Goal: Task Accomplishment & Management: Use online tool/utility

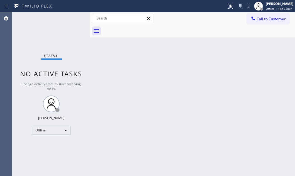
drag, startPoint x: 69, startPoint y: 29, endPoint x: 72, endPoint y: 31, distance: 4.4
click at [69, 29] on div "Status No active tasks Change activity state to start receiving tasks. [PERSON_…" at bounding box center [51, 94] width 78 height 164
click at [186, 56] on div "Back to Dashboard Change Sender ID Customers Technicians Select a contact Outbo…" at bounding box center [192, 94] width 205 height 164
click at [266, 9] on span "Offline | 14h 53min" at bounding box center [279, 9] width 26 height 4
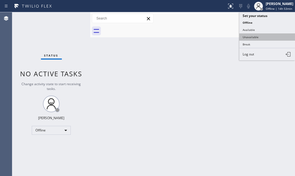
click at [251, 35] on button "Unavailable" at bounding box center [267, 36] width 56 height 7
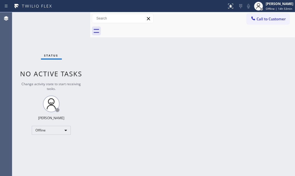
click at [131, 55] on div "Back to Dashboard Change Sender ID Customers Technicians Select a contact Outbo…" at bounding box center [192, 94] width 205 height 164
click at [59, 129] on div "Unavailable" at bounding box center [51, 130] width 39 height 9
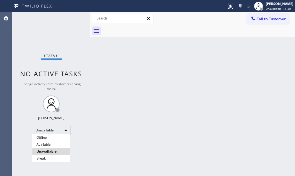
click at [168, 87] on div at bounding box center [147, 88] width 295 height 176
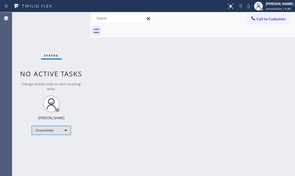
click at [63, 132] on div "Unavailable" at bounding box center [51, 130] width 39 height 9
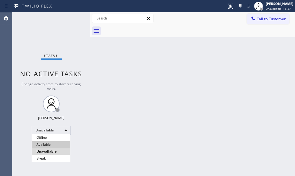
click at [51, 145] on li "Available" at bounding box center [51, 144] width 38 height 7
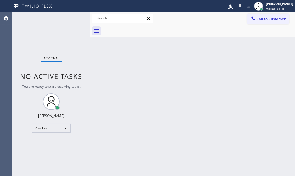
click at [70, 18] on div "Status No active tasks You are ready to start receiving tasks. [PERSON_NAME] Av…" at bounding box center [51, 94] width 78 height 164
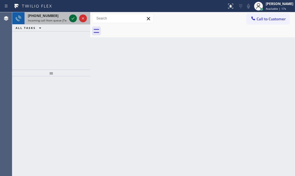
click at [72, 17] on icon at bounding box center [73, 18] width 7 height 7
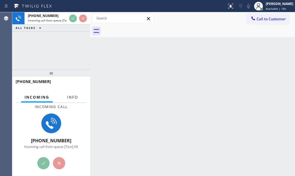
drag, startPoint x: 72, startPoint y: 96, endPoint x: 73, endPoint y: 115, distance: 18.7
click at [72, 96] on span "Info" at bounding box center [72, 97] width 11 height 5
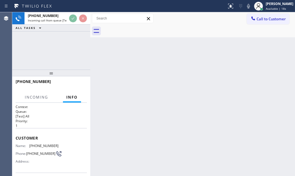
scroll to position [25, 0]
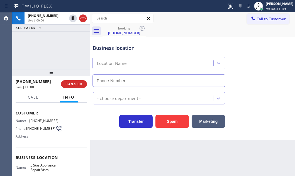
type input "[PHONE_NUMBER]"
drag, startPoint x: 173, startPoint y: 120, endPoint x: 192, endPoint y: 84, distance: 41.3
click at [174, 117] on button "Spam" at bounding box center [172, 121] width 33 height 13
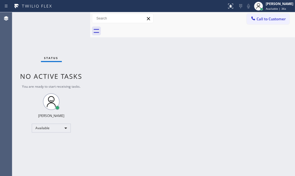
click at [50, 34] on div "Status No active tasks You are ready to start receiving tasks. [PERSON_NAME] Av…" at bounding box center [51, 94] width 78 height 164
click at [71, 16] on div "Status No active tasks You are ready to start receiving tasks. [PERSON_NAME] Av…" at bounding box center [51, 94] width 78 height 164
click at [71, 18] on div "Status No active tasks You are ready to start receiving tasks. [PERSON_NAME] Av…" at bounding box center [51, 94] width 78 height 164
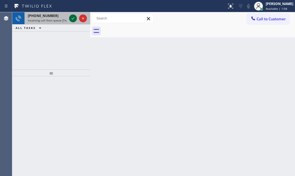
drag, startPoint x: 69, startPoint y: 18, endPoint x: 72, endPoint y: 19, distance: 3.0
click at [70, 18] on icon at bounding box center [73, 18] width 7 height 7
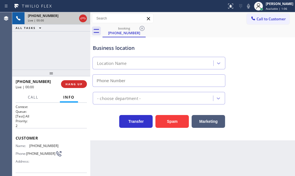
type input "[PHONE_NUMBER]"
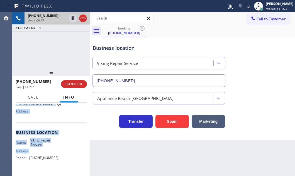
scroll to position [50, 0]
drag, startPoint x: 15, startPoint y: 136, endPoint x: 54, endPoint y: 158, distance: 44.9
click at [54, 158] on div "Context Queue: [Test] All Priority: 2 Customer Name: [PHONE_NUMBER] Phone: [PHO…" at bounding box center [51, 139] width 78 height 73
copy div "Customer Name: [PHONE_NUMBER] Phone: [PHONE_NUMBER] Address: Business location …"
click at [72, 19] on icon at bounding box center [73, 18] width 7 height 7
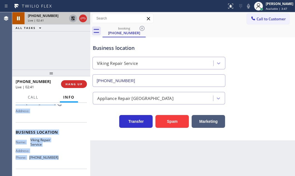
click at [72, 18] on icon at bounding box center [73, 18] width 4 height 4
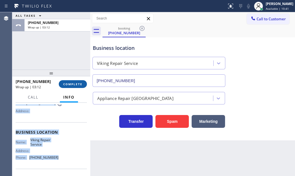
click at [71, 82] on span "COMPLETE" at bounding box center [72, 84] width 19 height 4
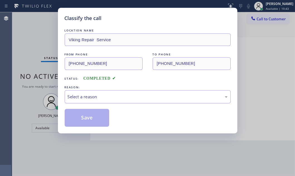
click at [108, 101] on div "Select a reason" at bounding box center [148, 96] width 166 height 13
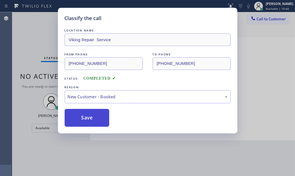
click at [103, 118] on button "Save" at bounding box center [87, 118] width 45 height 18
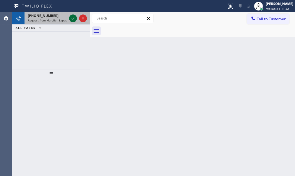
click at [71, 18] on icon at bounding box center [73, 18] width 7 height 7
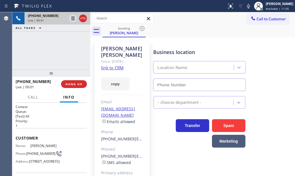
type input "[PHONE_NUMBER]"
click at [113, 68] on link "link to CRM" at bounding box center [112, 68] width 23 height 6
click at [78, 86] on span "HANG UP" at bounding box center [73, 84] width 17 height 4
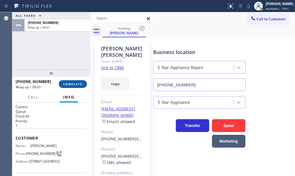
click at [78, 82] on span "COMPLETE" at bounding box center [72, 84] width 19 height 4
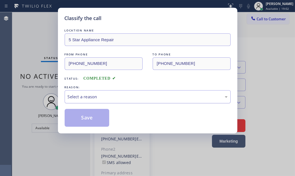
click at [145, 99] on div "Select a reason" at bounding box center [148, 97] width 160 height 6
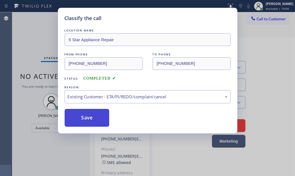
click at [86, 118] on button "Save" at bounding box center [87, 118] width 45 height 18
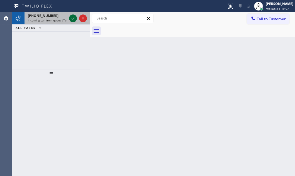
click at [71, 18] on icon at bounding box center [73, 18] width 7 height 7
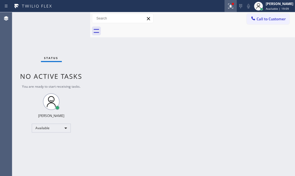
click at [227, 9] on icon at bounding box center [230, 6] width 7 height 7
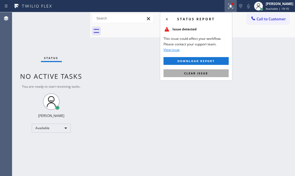
click at [204, 71] on span "Clear issue" at bounding box center [196, 73] width 24 height 4
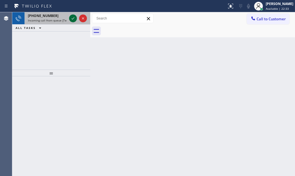
click at [72, 20] on icon at bounding box center [73, 18] width 7 height 7
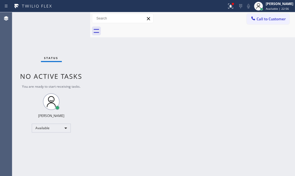
click at [73, 21] on div "Status No active tasks You are ready to start receiving tasks. [PERSON_NAME] Av…" at bounding box center [51, 94] width 78 height 164
click at [227, 8] on icon at bounding box center [230, 6] width 7 height 7
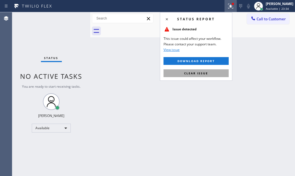
click at [205, 72] on span "Clear issue" at bounding box center [196, 73] width 24 height 4
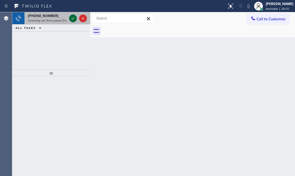
click at [73, 20] on icon at bounding box center [73, 18] width 7 height 7
click at [72, 16] on icon at bounding box center [73, 18] width 7 height 7
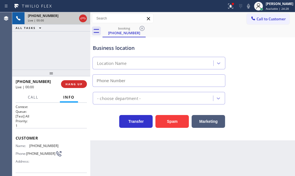
type input "[PHONE_NUMBER]"
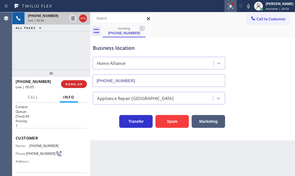
click at [227, 8] on icon at bounding box center [230, 6] width 7 height 7
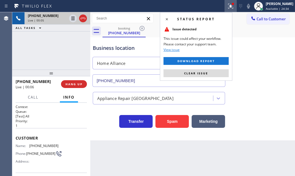
click at [214, 73] on button "Clear issue" at bounding box center [196, 73] width 65 height 8
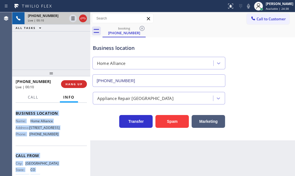
scroll to position [88, 0]
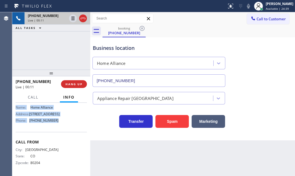
drag, startPoint x: 14, startPoint y: 137, endPoint x: 62, endPoint y: 122, distance: 49.8
click at [62, 122] on div "Context Queue: [Test] All Priority: 1 Customer Name: [PHONE_NUMBER] Phone: [PHO…" at bounding box center [51, 139] width 78 height 73
copy div "Customer Name: [PHONE_NUMBER] Phone: [PHONE_NUMBER] Address: Business location …"
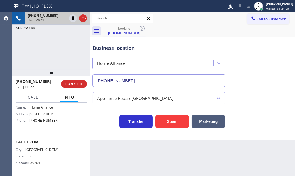
click at [53, 47] on div "[PHONE_NUMBER] Live | 00:22 ALL TASKS ALL TASKS ACTIVE TASKS TASKS IN WRAP UP" at bounding box center [51, 40] width 78 height 57
click at [78, 85] on span "HANG UP" at bounding box center [73, 84] width 17 height 4
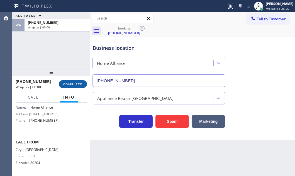
click at [72, 84] on span "COMPLETE" at bounding box center [72, 84] width 19 height 4
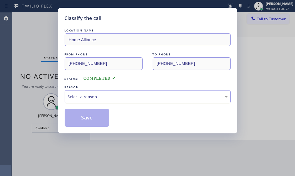
click at [101, 95] on div "Select a reason" at bounding box center [148, 97] width 160 height 6
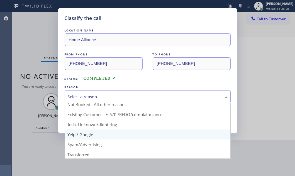
scroll to position [37, 0]
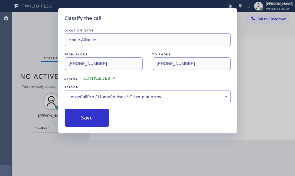
drag, startPoint x: 112, startPoint y: 142, endPoint x: 108, endPoint y: 133, distance: 10.1
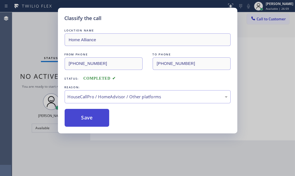
click at [95, 122] on button "Save" at bounding box center [87, 118] width 45 height 18
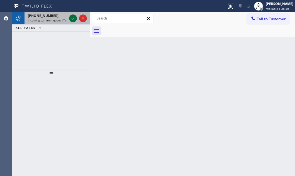
click at [71, 17] on icon at bounding box center [73, 18] width 7 height 7
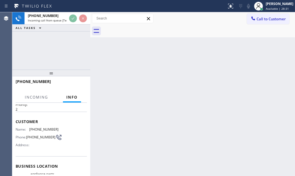
scroll to position [25, 0]
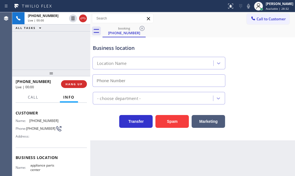
type input "[PHONE_NUMBER]"
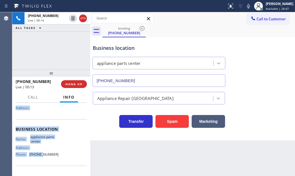
scroll to position [76, 0]
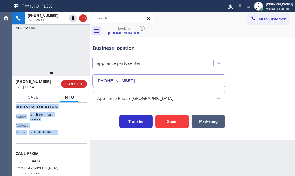
drag, startPoint x: 16, startPoint y: 111, endPoint x: 58, endPoint y: 138, distance: 49.5
click at [58, 138] on div "Context Queue: [Test] All Priority: 2 Customer Name: [PHONE_NUMBER] Phone: [PHO…" at bounding box center [51, 107] width 71 height 157
copy div "Customer Name: [PHONE_NUMBER] Phone: [PHONE_NUMBER] Address: Business location …"
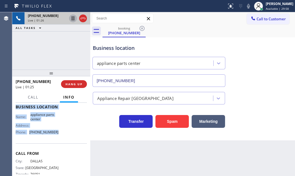
click at [72, 17] on icon at bounding box center [73, 18] width 3 height 4
click at [72, 19] on icon at bounding box center [73, 18] width 7 height 7
click at [78, 85] on span "HANG UP" at bounding box center [73, 84] width 17 height 4
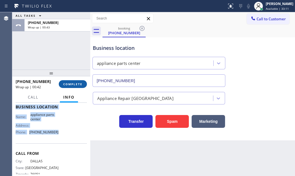
click at [67, 84] on span "COMPLETE" at bounding box center [72, 84] width 19 height 4
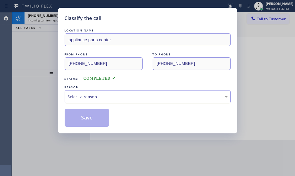
click at [152, 101] on div "Select a reason" at bounding box center [148, 96] width 166 height 13
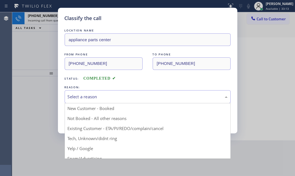
click at [152, 100] on div "Select a reason" at bounding box center [148, 96] width 166 height 13
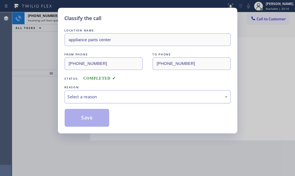
click at [93, 95] on div "Select a reason" at bounding box center [148, 97] width 160 height 6
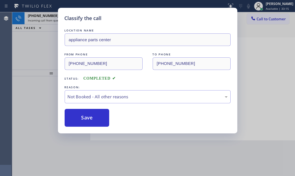
drag, startPoint x: 75, startPoint y: 115, endPoint x: 53, endPoint y: 75, distance: 44.8
click at [74, 114] on button "Save" at bounding box center [87, 118] width 45 height 18
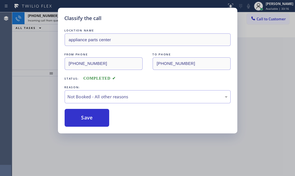
click at [41, 14] on div "Classify the call LOCATION NAME appliance parts center FROM PHONE [PHONE_NUMBER…" at bounding box center [147, 88] width 295 height 176
drag, startPoint x: 46, startPoint y: 16, endPoint x: 50, endPoint y: 16, distance: 3.9
click at [46, 16] on span "[PHONE_NUMBER]" at bounding box center [43, 15] width 31 height 5
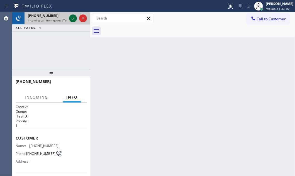
click at [69, 14] on div "[PHONE_NUMBER] Incoming call from queue [Test] All" at bounding box center [51, 18] width 78 height 12
click at [71, 16] on icon at bounding box center [73, 18] width 7 height 7
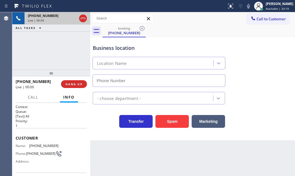
type input "[PHONE_NUMBER]"
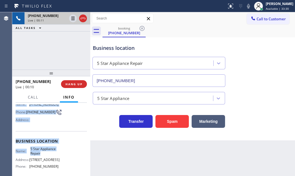
scroll to position [50, 0]
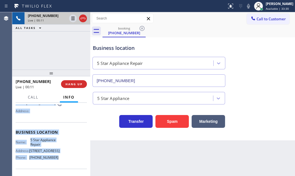
drag, startPoint x: 15, startPoint y: 136, endPoint x: 57, endPoint y: 161, distance: 49.1
click at [57, 161] on div "Context Queue: [Test] All Priority: 1 Customer Name: [PHONE_NUMBER] Phone: [PHO…" at bounding box center [51, 132] width 71 height 157
copy div "Customer Name: [PHONE_NUMBER] Phone: [PHONE_NUMBER] Address: Business location …"
click at [72, 18] on icon at bounding box center [73, 18] width 7 height 7
click at [73, 20] on icon at bounding box center [73, 18] width 4 height 4
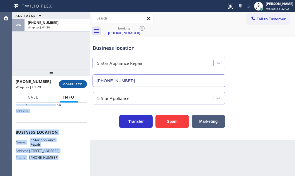
click at [71, 82] on span "COMPLETE" at bounding box center [72, 84] width 19 height 4
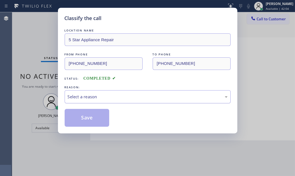
click at [145, 98] on div "Select a reason" at bounding box center [148, 97] width 160 height 6
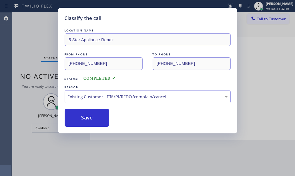
drag, startPoint x: 79, startPoint y: 116, endPoint x: 26, endPoint y: 35, distance: 96.6
click at [26, 35] on div "Classify the call LOCATION NAME 5 Star Appliance Repair FROM PHONE [PHONE_NUMBE…" at bounding box center [147, 88] width 295 height 176
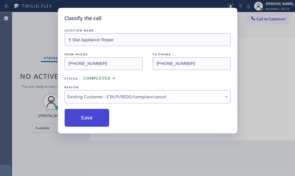
click at [95, 118] on button "Save" at bounding box center [87, 118] width 45 height 18
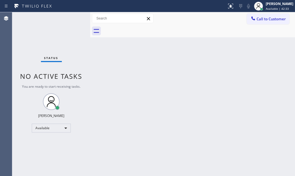
click at [200, 96] on div "Back to Dashboard Change Sender ID Customers Technicians Select a contact Outbo…" at bounding box center [192, 94] width 205 height 164
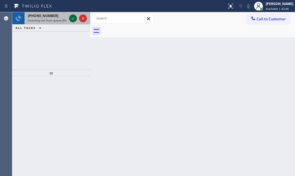
click at [72, 18] on icon at bounding box center [73, 18] width 7 height 7
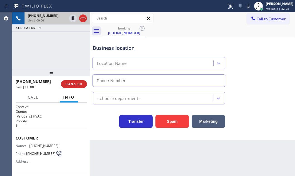
type input "[PHONE_NUMBER]"
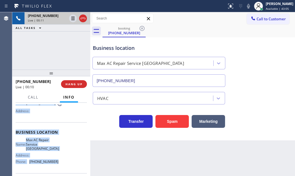
scroll to position [76, 0]
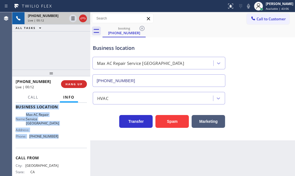
drag, startPoint x: 15, startPoint y: 136, endPoint x: 59, endPoint y: 142, distance: 44.7
click at [59, 142] on div "Context Queue: [PaidCalls] HVAC Priority: 1 Customer Name: [PHONE_NUMBER] Phone…" at bounding box center [51, 139] width 78 height 73
copy div "Customer Name: [PHONE_NUMBER] Phone: [PHONE_NUMBER] Address: Business location …"
click at [71, 19] on icon at bounding box center [73, 18] width 7 height 7
click at [73, 19] on icon at bounding box center [73, 18] width 7 height 7
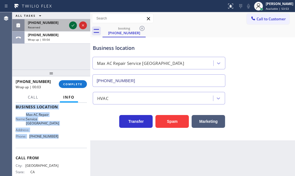
click at [74, 26] on icon at bounding box center [73, 25] width 7 height 7
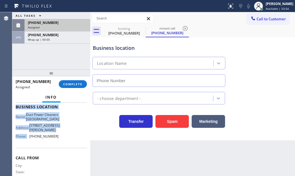
scroll to position [85, 0]
type input "[PHONE_NUMBER]"
click at [264, 22] on button "Call to Customer" at bounding box center [268, 19] width 43 height 11
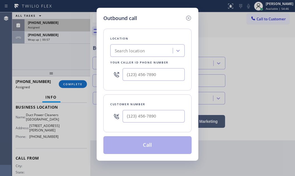
click at [71, 22] on div "Outbound call Location Search location Your caller id phone number Customer num…" at bounding box center [147, 88] width 295 height 176
click at [188, 17] on icon at bounding box center [188, 18] width 5 height 5
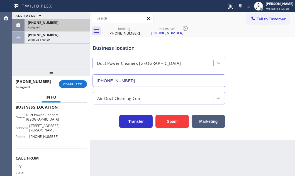
click at [65, 24] on div "[PHONE_NUMBER]" at bounding box center [57, 22] width 59 height 5
click at [62, 25] on div "Assigned" at bounding box center [57, 27] width 59 height 4
click at [57, 22] on div "[PHONE_NUMBER]" at bounding box center [57, 22] width 59 height 5
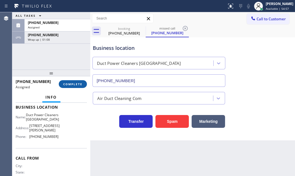
click at [75, 87] on button "COMPLETE" at bounding box center [73, 84] width 28 height 8
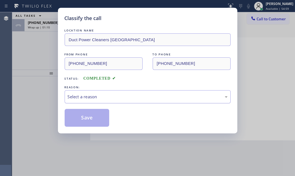
click at [146, 103] on div "Select a reason" at bounding box center [148, 96] width 166 height 13
click at [145, 97] on div "Select a reason" at bounding box center [148, 97] width 160 height 6
click at [120, 92] on div "Select a reason" at bounding box center [148, 96] width 166 height 13
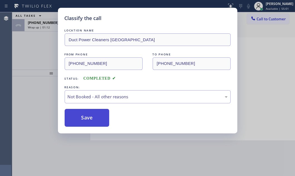
click at [80, 116] on button "Save" at bounding box center [87, 118] width 45 height 18
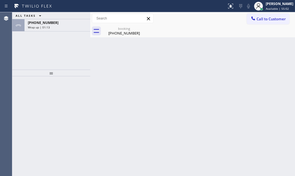
drag, startPoint x: 262, startPoint y: 19, endPoint x: 266, endPoint y: 25, distance: 7.7
click at [262, 20] on span "Call to Customer" at bounding box center [271, 18] width 29 height 5
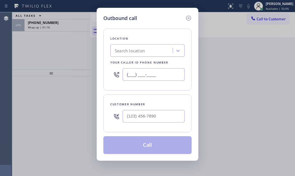
click at [173, 74] on input "(___) ___-____" at bounding box center [154, 74] width 62 height 13
paste input "805) 519-8949"
type input "[PHONE_NUMBER]"
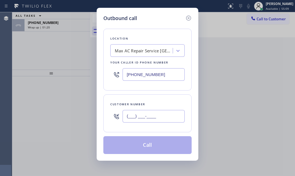
click at [160, 118] on input "(___) ___-____" at bounding box center [154, 116] width 62 height 13
paste input "619) 206-0925"
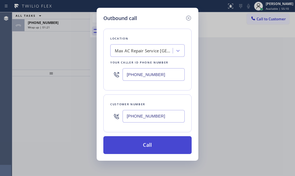
type input "[PHONE_NUMBER]"
click at [146, 142] on button "Call" at bounding box center [147, 145] width 88 height 18
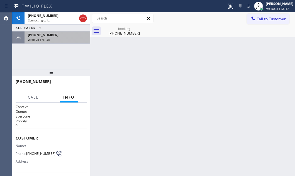
click at [59, 39] on div "Wrap up | 01:28" at bounding box center [57, 40] width 59 height 4
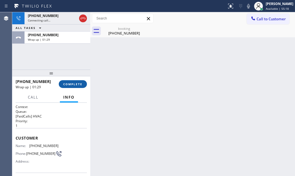
click at [74, 81] on button "COMPLETE" at bounding box center [73, 84] width 28 height 8
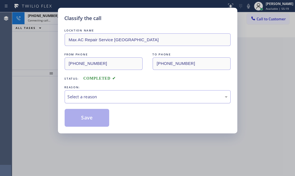
click at [115, 98] on div "Select a reason" at bounding box center [148, 97] width 160 height 6
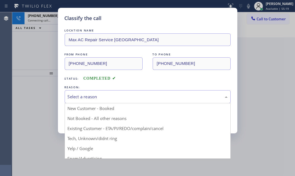
drag, startPoint x: 101, startPoint y: 108, endPoint x: 89, endPoint y: 111, distance: 12.6
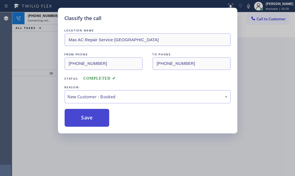
click at [86, 111] on button "Save" at bounding box center [87, 118] width 45 height 18
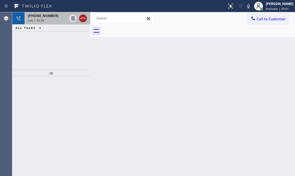
click at [82, 18] on icon at bounding box center [83, 18] width 7 height 7
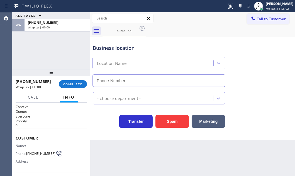
type input "[PHONE_NUMBER]"
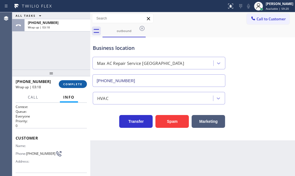
click at [67, 82] on span "COMPLETE" at bounding box center [72, 84] width 19 height 4
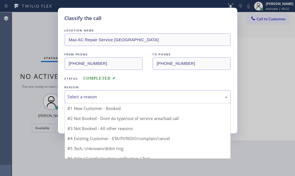
click at [110, 91] on div "Select a reason" at bounding box center [148, 96] width 166 height 13
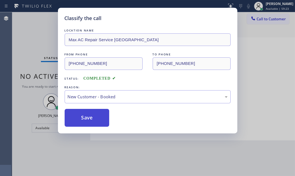
click at [104, 119] on button "Save" at bounding box center [87, 118] width 45 height 18
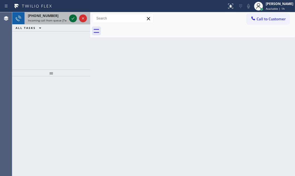
click at [71, 17] on icon at bounding box center [73, 18] width 7 height 7
click at [70, 17] on icon at bounding box center [73, 18] width 7 height 7
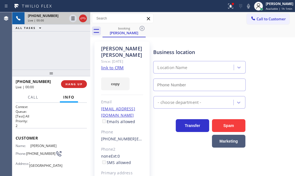
type input "[PHONE_NUMBER]"
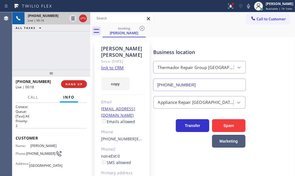
click at [118, 65] on link "link to CRM" at bounding box center [112, 68] width 23 height 6
click at [77, 86] on button "HANG UP" at bounding box center [74, 84] width 26 height 8
click at [81, 86] on span "HANG UP" at bounding box center [73, 84] width 17 height 4
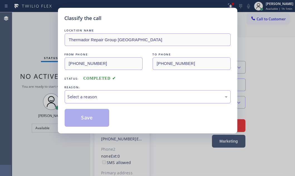
click at [125, 96] on div "Select a reason" at bounding box center [148, 97] width 160 height 6
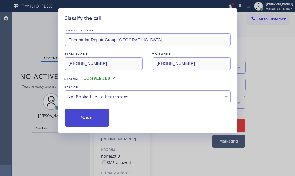
click at [86, 119] on button "Save" at bounding box center [87, 118] width 45 height 18
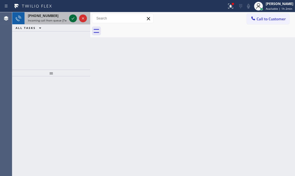
click at [69, 18] on div at bounding box center [73, 18] width 8 height 7
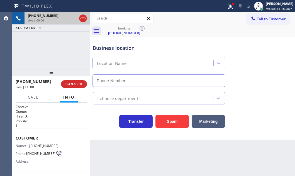
type input "[PHONE_NUMBER]"
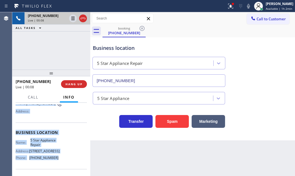
scroll to position [50, 0]
drag, startPoint x: 16, startPoint y: 136, endPoint x: 63, endPoint y: 157, distance: 51.2
click at [63, 157] on div "Context Queue: [Test] All Priority: 1 Customer Name: [PHONE_NUMBER] Phone: [PHO…" at bounding box center [51, 132] width 71 height 157
copy div "Customer Name: [PHONE_NUMBER] Phone: [PHONE_NUMBER] Address: Business location …"
click at [76, 83] on span "HANG UP" at bounding box center [73, 84] width 17 height 4
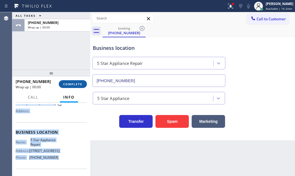
click at [76, 83] on span "COMPLETE" at bounding box center [72, 84] width 19 height 4
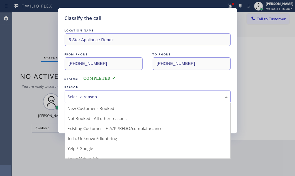
click at [177, 97] on div "Select a reason" at bounding box center [148, 97] width 160 height 6
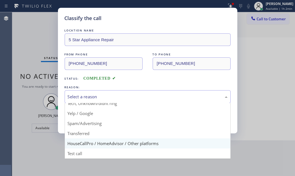
scroll to position [37, 0]
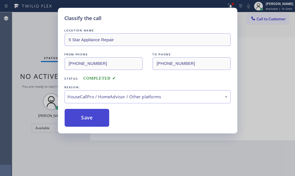
click at [101, 113] on button "Save" at bounding box center [87, 118] width 45 height 18
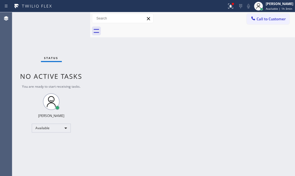
click at [245, 56] on div "Back to Dashboard Change Sender ID Customers Technicians Select a contact Outbo…" at bounding box center [192, 94] width 205 height 164
click at [70, 16] on div "Status No active tasks You are ready to start receiving tasks. [PERSON_NAME] Av…" at bounding box center [51, 94] width 78 height 164
click at [71, 18] on div "Status No active tasks You are ready to start receiving tasks. [PERSON_NAME] Av…" at bounding box center [51, 94] width 78 height 164
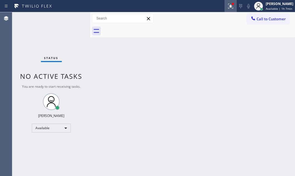
click at [225, 7] on div at bounding box center [231, 6] width 12 height 7
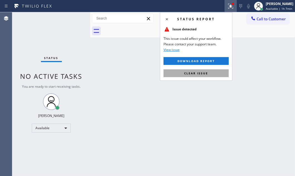
click at [209, 74] on button "Clear issue" at bounding box center [196, 73] width 65 height 8
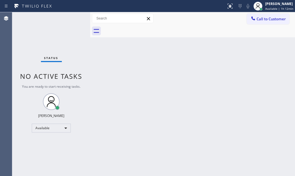
click at [72, 18] on div "Status No active tasks You are ready to start receiving tasks. [PERSON_NAME] Av…" at bounding box center [51, 94] width 78 height 164
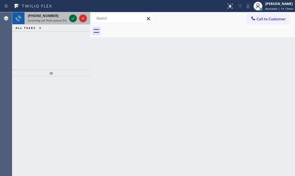
click at [71, 18] on icon at bounding box center [73, 18] width 7 height 7
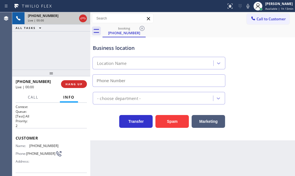
type input "[PHONE_NUMBER]"
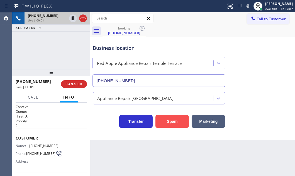
click at [174, 122] on button "Spam" at bounding box center [172, 121] width 33 height 13
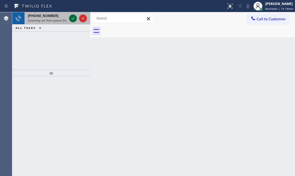
click at [75, 17] on icon at bounding box center [73, 18] width 7 height 7
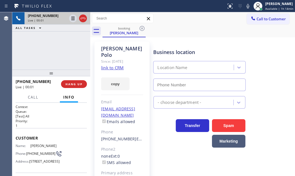
type input "[PHONE_NUMBER]"
drag, startPoint x: 118, startPoint y: 61, endPoint x: 154, endPoint y: 66, distance: 36.3
click at [72, 19] on icon at bounding box center [73, 18] width 7 height 7
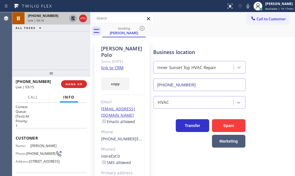
click at [73, 18] on icon at bounding box center [73, 18] width 7 height 7
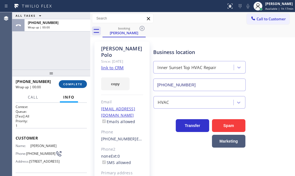
click at [73, 85] on span "COMPLETE" at bounding box center [72, 84] width 19 height 4
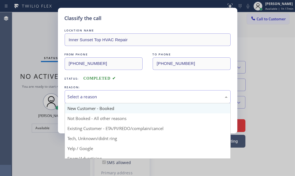
drag, startPoint x: 123, startPoint y: 101, endPoint x: 122, endPoint y: 109, distance: 7.5
click at [123, 101] on div "Select a reason" at bounding box center [148, 96] width 166 height 13
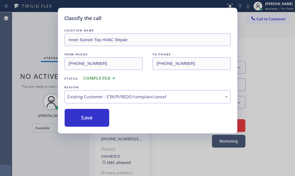
drag, startPoint x: 87, startPoint y: 114, endPoint x: 266, endPoint y: 116, distance: 178.9
click at [149, 114] on div "Save" at bounding box center [148, 118] width 166 height 18
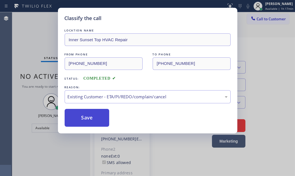
click at [83, 116] on button "Save" at bounding box center [87, 118] width 45 height 18
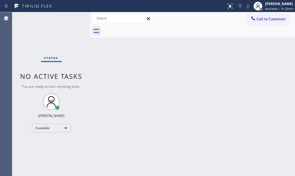
click at [73, 20] on div "Status No active tasks You are ready to start receiving tasks. [PERSON_NAME] Av…" at bounding box center [51, 94] width 78 height 164
click at [74, 20] on div "Status No active tasks You are ready to start receiving tasks. [PERSON_NAME] Av…" at bounding box center [51, 94] width 78 height 164
click at [74, 18] on div "Status No active tasks You are ready to start receiving tasks. [PERSON_NAME] Av…" at bounding box center [51, 94] width 78 height 164
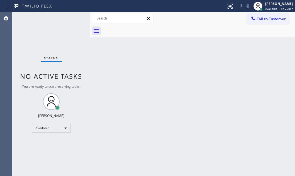
click at [74, 18] on div "Status No active tasks You are ready to start receiving tasks. [PERSON_NAME] Av…" at bounding box center [51, 94] width 78 height 164
click at [198, 89] on div "Back to Dashboard Change Sender ID Customers Technicians Select a contact Outbo…" at bounding box center [192, 94] width 205 height 164
click at [226, 57] on div "Back to Dashboard Change Sender ID Customers Technicians Select a contact Outbo…" at bounding box center [192, 94] width 205 height 164
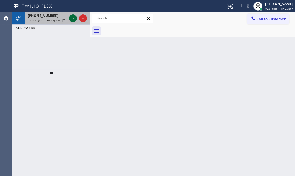
click at [73, 19] on icon at bounding box center [73, 18] width 7 height 7
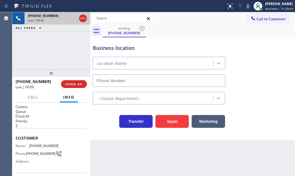
type input "[PHONE_NUMBER]"
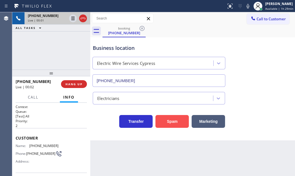
click at [171, 123] on button "Spam" at bounding box center [172, 121] width 33 height 13
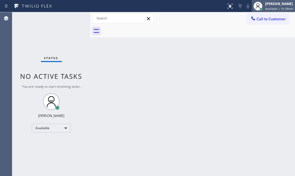
click at [264, 6] on div "[PERSON_NAME] Available | 1h 29min" at bounding box center [279, 6] width 31 height 10
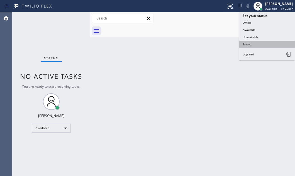
click at [246, 43] on button "Break" at bounding box center [267, 44] width 56 height 7
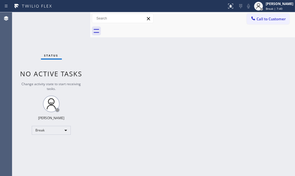
click at [63, 59] on div "Status No active tasks Change activity state to start receiving tasks. [PERSON_…" at bounding box center [51, 94] width 78 height 164
click at [57, 125] on div "Status No active tasks Change activity state to start receiving tasks. [PERSON_…" at bounding box center [51, 94] width 78 height 164
click at [57, 126] on div "Break" at bounding box center [51, 130] width 39 height 9
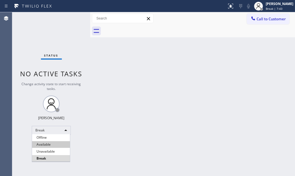
click at [55, 142] on li "Available" at bounding box center [51, 144] width 38 height 7
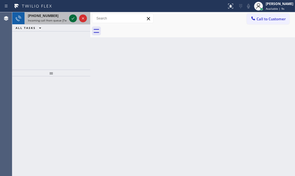
drag, startPoint x: 69, startPoint y: 18, endPoint x: 72, endPoint y: 19, distance: 3.1
click at [71, 19] on div at bounding box center [73, 18] width 8 height 7
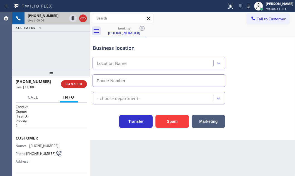
type input "[PHONE_NUMBER]"
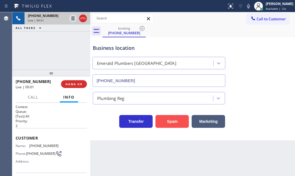
click at [166, 121] on button "Spam" at bounding box center [172, 121] width 33 height 13
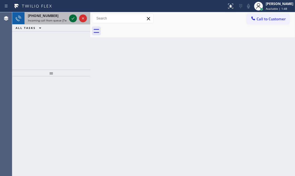
click at [74, 20] on icon at bounding box center [73, 18] width 7 height 7
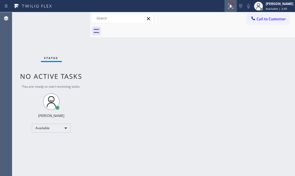
click at [227, 7] on icon at bounding box center [230, 6] width 7 height 7
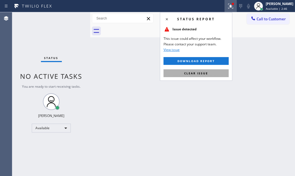
click at [196, 74] on span "Clear issue" at bounding box center [196, 73] width 24 height 4
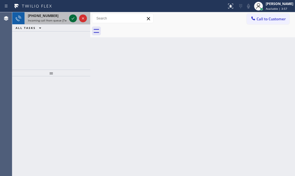
click at [71, 17] on icon at bounding box center [73, 18] width 7 height 7
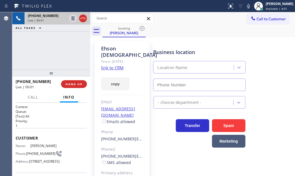
type input "[PHONE_NUMBER]"
click at [83, 19] on icon at bounding box center [83, 18] width 7 height 7
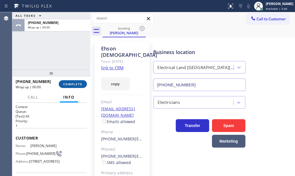
click at [71, 82] on span "COMPLETE" at bounding box center [72, 84] width 19 height 4
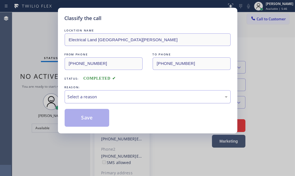
click at [156, 96] on div "Select a reason" at bounding box center [148, 97] width 160 height 6
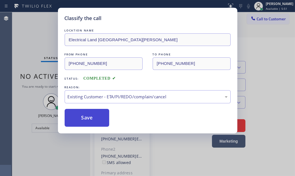
click at [101, 120] on button "Save" at bounding box center [87, 118] width 45 height 18
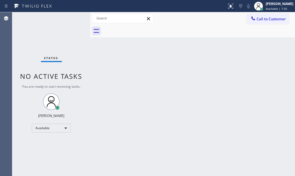
click at [68, 22] on div "Status No active tasks You are ready to start receiving tasks. [PERSON_NAME] Av…" at bounding box center [51, 94] width 78 height 164
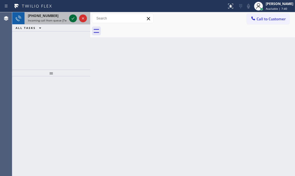
drag, startPoint x: 67, startPoint y: 20, endPoint x: 70, endPoint y: 18, distance: 3.6
click at [68, 19] on div "[PHONE_NUMBER] Incoming call from queue [Test] All" at bounding box center [51, 18] width 78 height 12
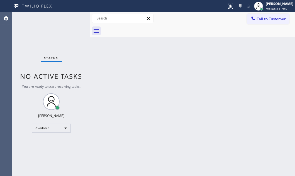
click at [72, 17] on div "Status No active tasks You are ready to start receiving tasks. [PERSON_NAME] Av…" at bounding box center [51, 94] width 78 height 164
click at [67, 28] on div "Status No active tasks You are ready to start receiving tasks. [PERSON_NAME] Av…" at bounding box center [51, 94] width 78 height 164
click at [67, 23] on div "Status No active tasks You are ready to start receiving tasks. [PERSON_NAME] Av…" at bounding box center [51, 94] width 78 height 164
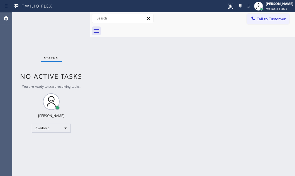
click at [47, 24] on div "Status No active tasks You are ready to start receiving tasks. [PERSON_NAME] Av…" at bounding box center [51, 94] width 78 height 164
click at [58, 23] on div "Status No active tasks You are ready to start receiving tasks. [PERSON_NAME] Av…" at bounding box center [51, 94] width 78 height 164
click at [133, 67] on div "Back to Dashboard Change Sender ID Customers Technicians Select a contact Outbo…" at bounding box center [192, 94] width 205 height 164
click at [138, 118] on div "Back to Dashboard Change Sender ID Customers Technicians Select a contact Outbo…" at bounding box center [192, 94] width 205 height 164
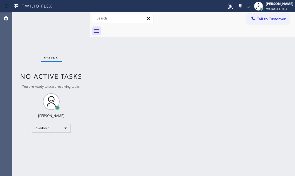
click at [71, 18] on div "Status No active tasks You are ready to start receiving tasks. [PERSON_NAME] Av…" at bounding box center [51, 94] width 78 height 164
click at [72, 18] on div "Status No active tasks You are ready to start receiving tasks. [PERSON_NAME] Av…" at bounding box center [51, 94] width 78 height 164
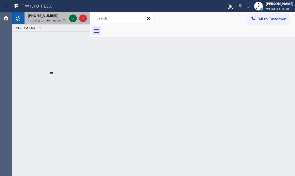
click at [72, 18] on icon at bounding box center [73, 18] width 7 height 7
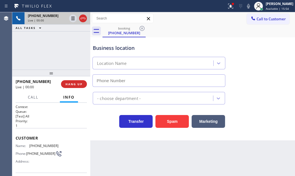
type input "[PHONE_NUMBER]"
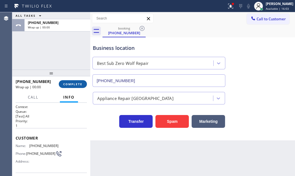
click at [71, 85] on span "COMPLETE" at bounding box center [72, 84] width 19 height 4
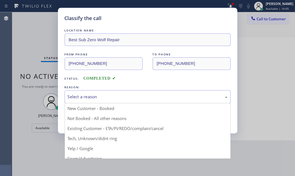
click at [139, 95] on div "Select a reason" at bounding box center [148, 97] width 160 height 6
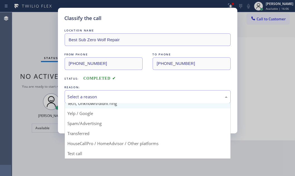
scroll to position [37, 0]
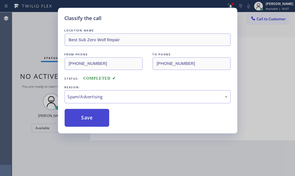
click at [82, 118] on button "Save" at bounding box center [87, 118] width 45 height 18
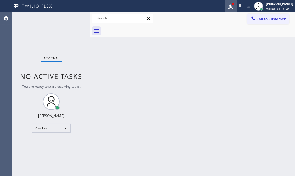
click at [228, 7] on icon at bounding box center [229, 6] width 3 height 4
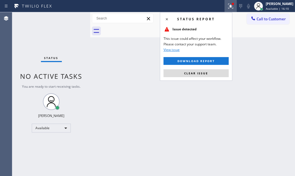
click at [196, 75] on span "Clear issue" at bounding box center [196, 73] width 24 height 4
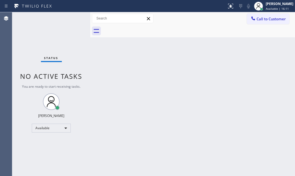
click at [236, 54] on div "Back to Dashboard Change Sender ID Customers Technicians Select a contact Outbo…" at bounding box center [192, 94] width 205 height 164
click at [129, 97] on div "Back to Dashboard Change Sender ID Customers Technicians Select a contact Outbo…" at bounding box center [192, 94] width 205 height 164
drag, startPoint x: 129, startPoint y: 98, endPoint x: 87, endPoint y: 77, distance: 47.1
click at [87, 77] on div "Status No active tasks You are ready to start receiving tasks. [PERSON_NAME] Av…" at bounding box center [51, 94] width 78 height 164
click at [184, 98] on div "Back to Dashboard Change Sender ID Customers Technicians Select a contact Outbo…" at bounding box center [192, 94] width 205 height 164
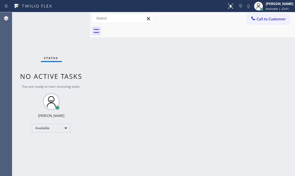
click at [173, 96] on div "Back to Dashboard Change Sender ID Customers Technicians Select a contact Outbo…" at bounding box center [192, 94] width 205 height 164
click at [207, 88] on div "Back to Dashboard Change Sender ID Customers Technicians Select a contact Outbo…" at bounding box center [192, 94] width 205 height 164
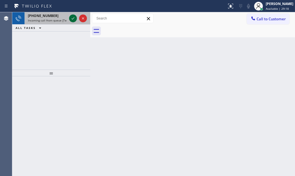
click at [71, 21] on icon at bounding box center [73, 18] width 7 height 7
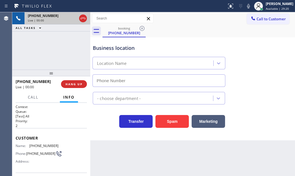
type input "[PHONE_NUMBER]"
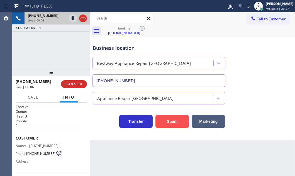
click at [167, 125] on button "Spam" at bounding box center [172, 121] width 33 height 13
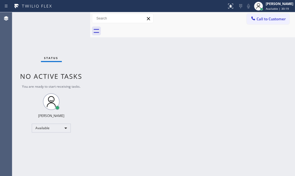
click at [90, 55] on div at bounding box center [90, 94] width 0 height 164
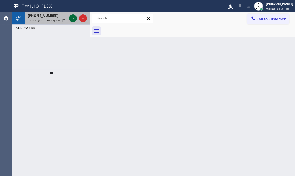
click at [71, 19] on icon at bounding box center [73, 18] width 7 height 7
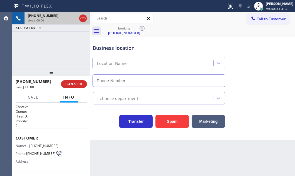
type input "[PHONE_NUMBER]"
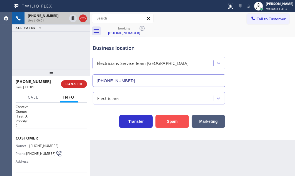
click at [175, 123] on button "Spam" at bounding box center [172, 121] width 33 height 13
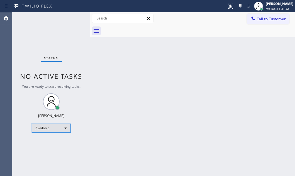
click at [64, 127] on div "Available" at bounding box center [51, 128] width 39 height 9
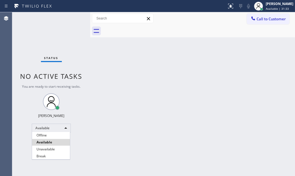
drag, startPoint x: 42, startPoint y: 156, endPoint x: 51, endPoint y: 154, distance: 9.3
click at [43, 155] on li "Break" at bounding box center [51, 156] width 38 height 7
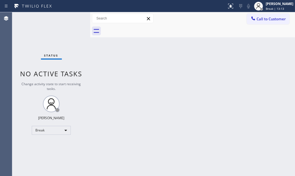
click at [77, 36] on div "Status No active tasks Change activity state to start receiving tasks. [PERSON_…" at bounding box center [51, 94] width 78 height 164
click at [63, 132] on div "Break" at bounding box center [51, 130] width 39 height 9
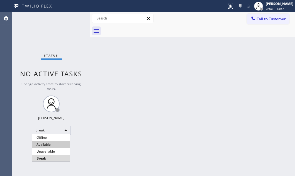
click at [55, 144] on li "Available" at bounding box center [51, 144] width 38 height 7
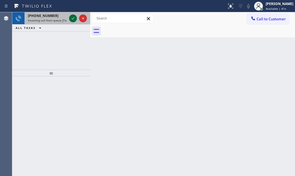
click at [71, 18] on icon at bounding box center [73, 18] width 7 height 7
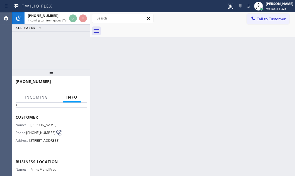
scroll to position [50, 0]
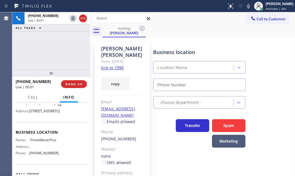
type input "[PHONE_NUMBER]"
click at [115, 65] on link "link to CRM" at bounding box center [112, 68] width 23 height 6
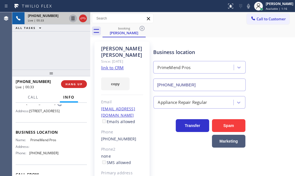
click at [71, 20] on icon at bounding box center [73, 18] width 7 height 7
click at [71, 18] on icon at bounding box center [73, 18] width 7 height 7
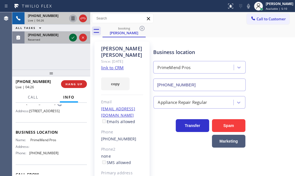
click at [74, 39] on icon at bounding box center [73, 37] width 7 height 7
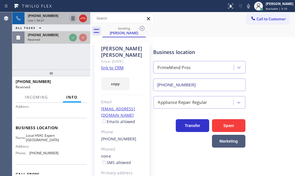
scroll to position [55, 0]
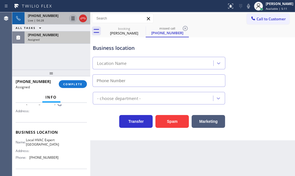
type input "[PHONE_NUMBER]"
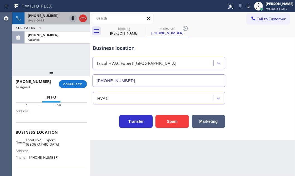
click at [56, 17] on div "[PHONE_NUMBER]" at bounding box center [47, 15] width 39 height 5
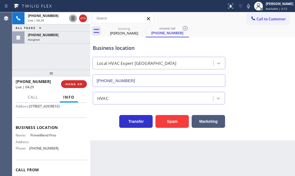
scroll to position [50, 0]
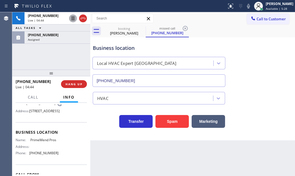
drag, startPoint x: 81, startPoint y: 18, endPoint x: 152, endPoint y: 44, distance: 75.5
click at [86, 20] on div at bounding box center [83, 18] width 8 height 7
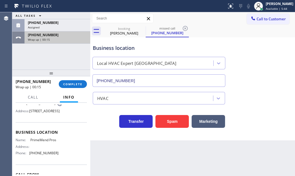
drag, startPoint x: 76, startPoint y: 37, endPoint x: 75, endPoint y: 43, distance: 5.9
click at [76, 38] on div "Wrap up | 00:15" at bounding box center [57, 40] width 59 height 4
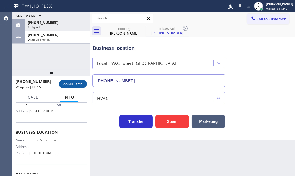
click at [70, 84] on span "COMPLETE" at bounding box center [72, 84] width 19 height 4
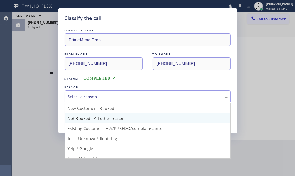
drag, startPoint x: 124, startPoint y: 94, endPoint x: 113, endPoint y: 117, distance: 25.2
click at [123, 95] on div "Select a reason" at bounding box center [148, 97] width 160 height 6
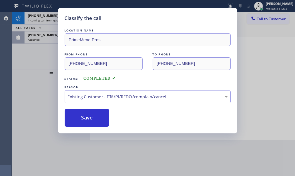
drag, startPoint x: 93, startPoint y: 127, endPoint x: 90, endPoint y: 127, distance: 3.1
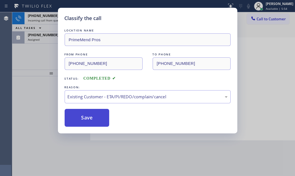
click at [83, 125] on button "Save" at bounding box center [87, 118] width 45 height 18
click at [83, 117] on button "Save" at bounding box center [87, 118] width 45 height 18
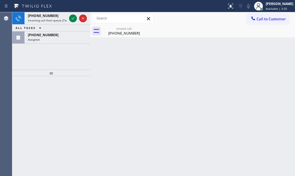
click at [37, 57] on div "[PHONE_NUMBER] Incoming call from queue [Test] All ALL TASKS ALL TASKS ACTIVE T…" at bounding box center [51, 40] width 78 height 57
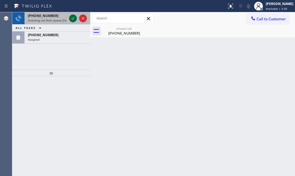
click at [71, 20] on icon at bounding box center [73, 18] width 7 height 7
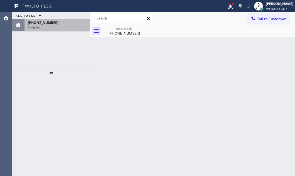
click at [56, 24] on div "[PHONE_NUMBER]" at bounding box center [57, 22] width 59 height 5
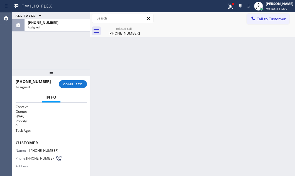
scroll to position [76, 0]
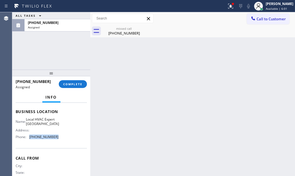
drag, startPoint x: 53, startPoint y: 142, endPoint x: 29, endPoint y: 142, distance: 23.7
click at [29, 139] on div "Phone: [PHONE_NUMBER]" at bounding box center [37, 137] width 43 height 4
copy div "[PHONE_NUMBER]"
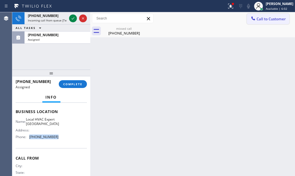
click at [262, 15] on button "Call to Customer" at bounding box center [268, 19] width 43 height 11
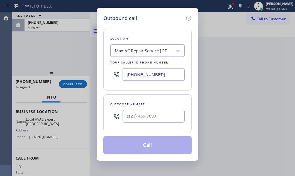
click at [157, 74] on input "[PHONE_NUMBER]" at bounding box center [154, 74] width 62 height 13
paste input "415) 853-6020"
type input "[PHONE_NUMBER]"
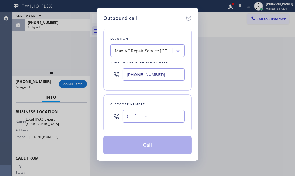
click at [145, 114] on input "(___) ___-____" at bounding box center [154, 116] width 62 height 13
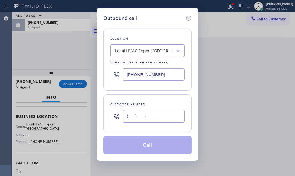
scroll to position [81, 0]
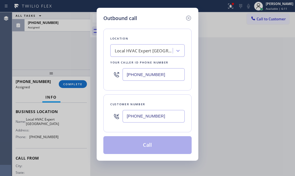
type input "[PHONE_NUMBER]"
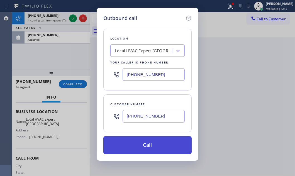
click at [156, 144] on button "Call" at bounding box center [147, 145] width 88 height 18
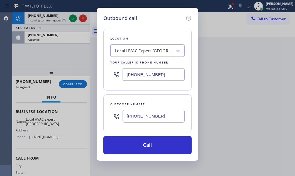
drag, startPoint x: 188, startPoint y: 18, endPoint x: 168, endPoint y: 25, distance: 21.2
click at [184, 20] on div "Outbound call" at bounding box center [147, 18] width 88 height 8
drag, startPoint x: 190, startPoint y: 18, endPoint x: 142, endPoint y: 20, distance: 48.0
click at [189, 19] on icon at bounding box center [188, 18] width 7 height 7
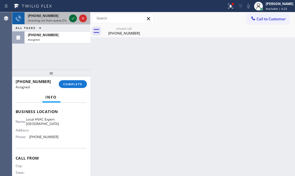
click at [76, 20] on icon at bounding box center [73, 18] width 7 height 7
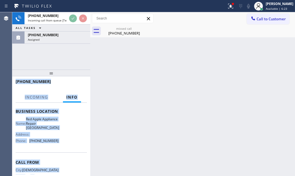
click at [72, 20] on div "[PHONE_NUMBER] Incoming call from queue [Test] All ALL TASKS ALL TASKS ACTIVE T…" at bounding box center [51, 27] width 78 height 31
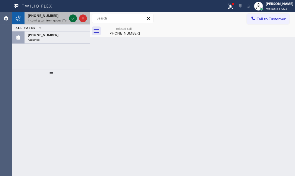
click at [73, 18] on icon at bounding box center [73, 18] width 7 height 7
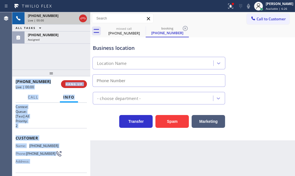
type input "[PHONE_NUMBER]"
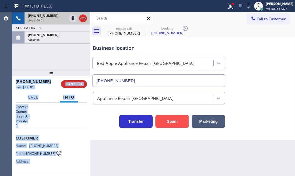
click at [164, 121] on button "Spam" at bounding box center [172, 121] width 33 height 13
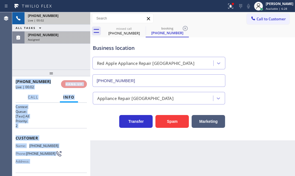
click at [62, 38] on div "Assigned" at bounding box center [57, 40] width 59 height 4
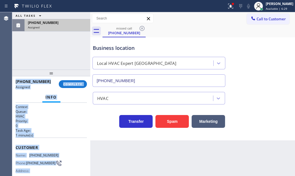
drag, startPoint x: 59, startPoint y: 34, endPoint x: 42, endPoint y: 27, distance: 18.2
click at [40, 28] on div "Assigned" at bounding box center [57, 27] width 59 height 4
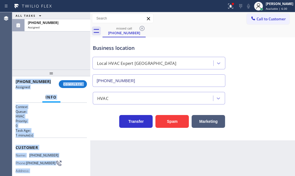
drag, startPoint x: 59, startPoint y: 23, endPoint x: 58, endPoint y: 40, distance: 17.6
click at [31, 20] on div "[PHONE_NUMBER]" at bounding box center [57, 22] width 59 height 5
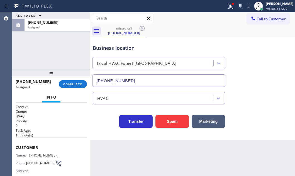
drag, startPoint x: 75, startPoint y: 60, endPoint x: 60, endPoint y: 68, distance: 17.4
click at [75, 60] on div "ALL TASKS ALL TASKS ACTIVE TASKS TASKS IN WRAP UP [PHONE_NUMBER] Assigned" at bounding box center [51, 40] width 78 height 57
drag, startPoint x: 45, startPoint y: 83, endPoint x: 84, endPoint y: 94, distance: 40.5
click at [14, 81] on div "[PHONE_NUMBER] Assigned COMPLETE" at bounding box center [51, 84] width 78 height 16
copy span "[PHONE_NUMBER]"
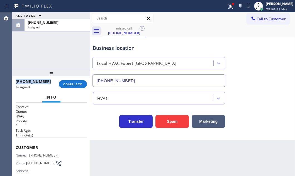
click at [272, 19] on span "Call to Customer" at bounding box center [271, 18] width 29 height 5
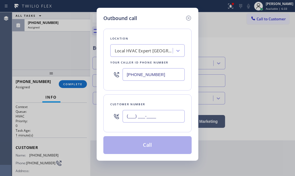
click at [146, 113] on input "(___) ___-____" at bounding box center [154, 116] width 62 height 13
paste input "415) 912-5012"
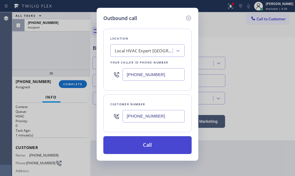
type input "[PHONE_NUMBER]"
click at [145, 143] on button "Call" at bounding box center [147, 145] width 88 height 18
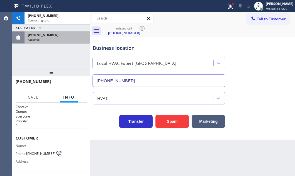
click at [79, 39] on div "Assigned" at bounding box center [57, 40] width 59 height 4
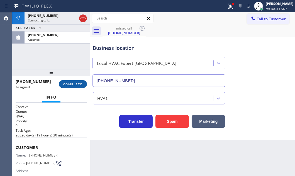
click at [80, 86] on span "COMPLETE" at bounding box center [72, 84] width 19 height 4
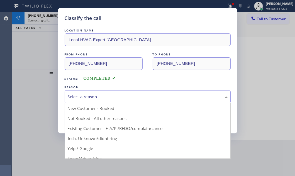
click at [142, 95] on div "Select a reason" at bounding box center [148, 97] width 160 height 6
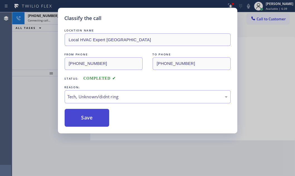
click at [92, 117] on button "Save" at bounding box center [87, 118] width 45 height 18
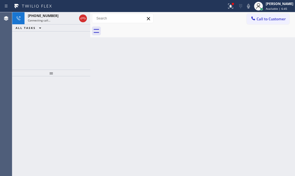
drag, startPoint x: 224, startPoint y: 5, endPoint x: 224, endPoint y: 28, distance: 22.6
click at [227, 6] on icon at bounding box center [230, 6] width 7 height 7
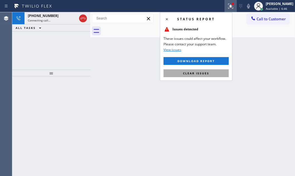
click at [208, 76] on button "Clear issues" at bounding box center [196, 73] width 65 height 8
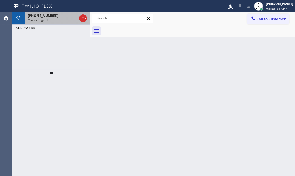
click at [51, 18] on div "Connecting call…" at bounding box center [52, 20] width 49 height 4
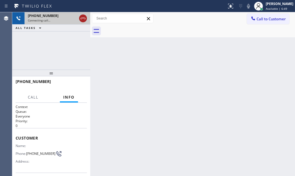
click at [84, 16] on icon at bounding box center [83, 18] width 7 height 7
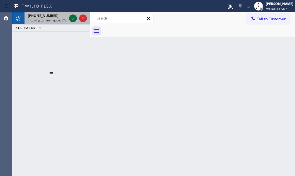
click at [70, 18] on icon at bounding box center [73, 18] width 7 height 7
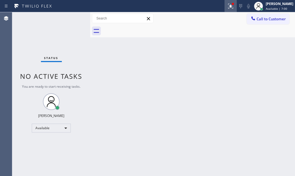
click at [227, 8] on icon at bounding box center [230, 6] width 7 height 7
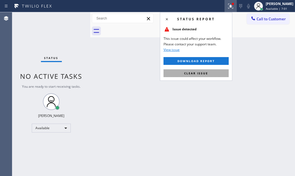
click at [204, 74] on span "Clear issue" at bounding box center [196, 73] width 24 height 4
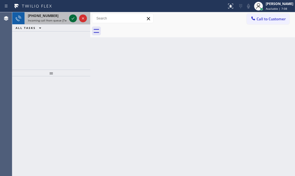
click at [75, 21] on icon at bounding box center [73, 18] width 7 height 7
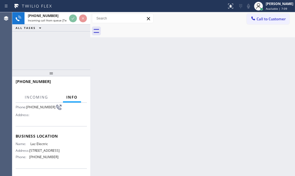
scroll to position [76, 0]
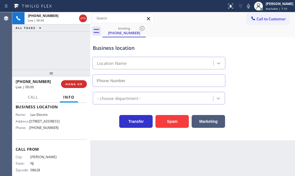
type input "[PHONE_NUMBER]"
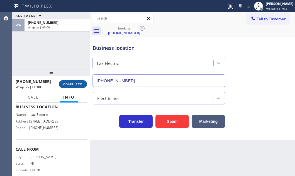
click at [73, 84] on span "COMPLETE" at bounding box center [72, 84] width 19 height 4
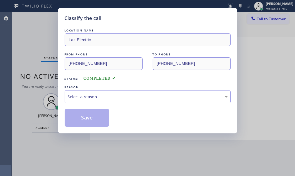
click at [162, 88] on div "REASON:" at bounding box center [148, 87] width 166 height 6
drag, startPoint x: 157, startPoint y: 95, endPoint x: 142, endPoint y: 101, distance: 16.5
click at [155, 96] on div "Select a reason" at bounding box center [148, 97] width 160 height 6
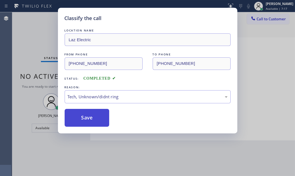
click at [89, 120] on button "Save" at bounding box center [87, 118] width 45 height 18
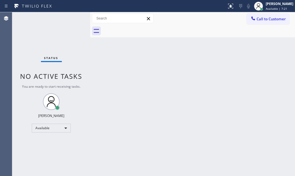
click at [73, 18] on div "Status No active tasks You are ready to start receiving tasks. [PERSON_NAME] Av…" at bounding box center [51, 94] width 78 height 164
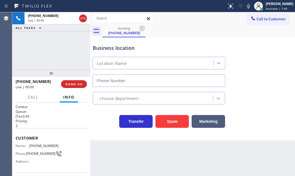
type input "[PHONE_NUMBER]"
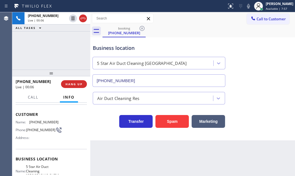
scroll to position [50, 0]
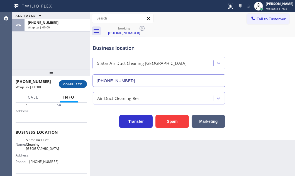
click at [77, 82] on span "COMPLETE" at bounding box center [72, 84] width 19 height 4
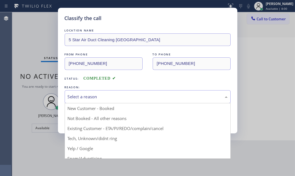
click at [150, 95] on div "Select a reason" at bounding box center [148, 97] width 160 height 6
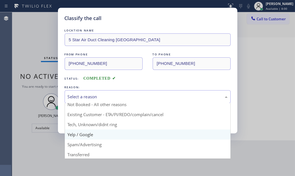
scroll to position [25, 0]
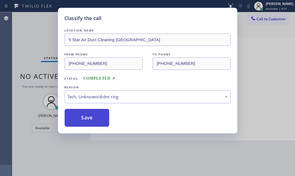
click at [84, 110] on button "Save" at bounding box center [87, 118] width 45 height 18
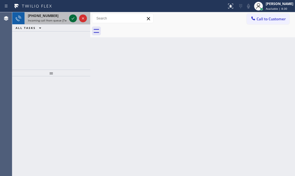
click at [72, 19] on icon at bounding box center [73, 18] width 3 height 2
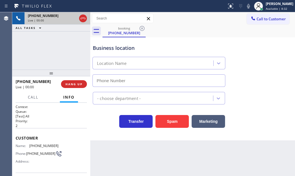
type input "[PHONE_NUMBER]"
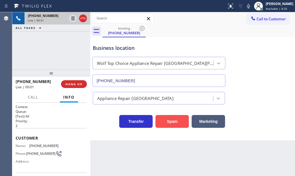
click at [172, 120] on button "Spam" at bounding box center [172, 121] width 33 height 13
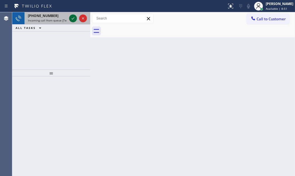
click at [72, 20] on icon at bounding box center [73, 18] width 7 height 7
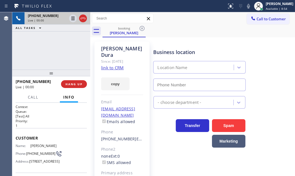
type input "[PHONE_NUMBER]"
click at [116, 65] on link "link to CRM" at bounding box center [112, 68] width 23 height 6
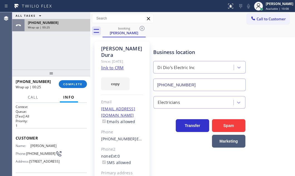
click at [54, 28] on div "Wrap up | 00:25" at bounding box center [57, 27] width 59 height 4
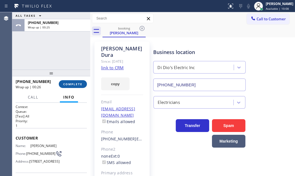
click at [71, 83] on span "COMPLETE" at bounding box center [72, 84] width 19 height 4
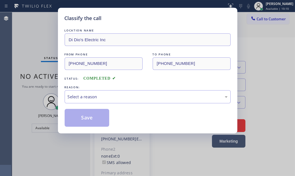
click at [115, 88] on div "REASON:" at bounding box center [148, 87] width 166 height 6
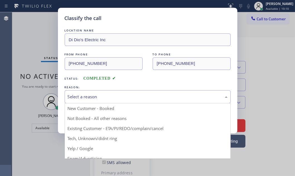
click at [114, 95] on div "Select a reason" at bounding box center [148, 97] width 160 height 6
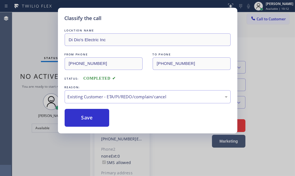
drag, startPoint x: 89, startPoint y: 130, endPoint x: 87, endPoint y: 118, distance: 12.2
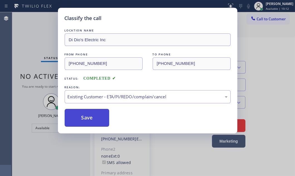
click at [87, 113] on button "Save" at bounding box center [87, 118] width 45 height 18
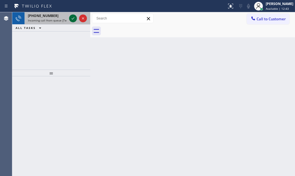
click at [70, 18] on div at bounding box center [73, 18] width 8 height 7
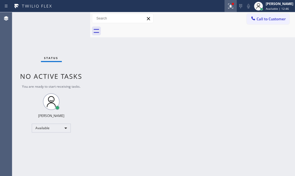
click at [228, 4] on icon at bounding box center [229, 6] width 3 height 4
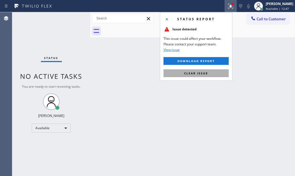
click at [214, 71] on button "Clear issue" at bounding box center [196, 73] width 65 height 8
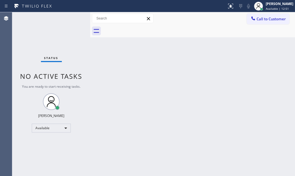
click at [71, 18] on div "Status No active tasks You are ready to start receiving tasks. [PERSON_NAME] Av…" at bounding box center [51, 94] width 78 height 164
click at [71, 19] on div "Status No active tasks You are ready to start receiving tasks. [PERSON_NAME] Av…" at bounding box center [51, 94] width 78 height 164
click at [70, 18] on div "Status No active tasks You are ready to start receiving tasks. [PERSON_NAME] Av…" at bounding box center [51, 94] width 78 height 164
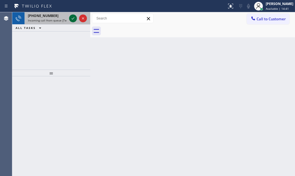
click at [74, 20] on icon at bounding box center [73, 18] width 7 height 7
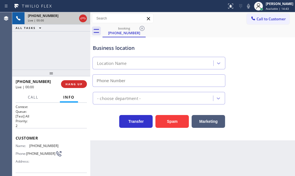
type input "[PHONE_NUMBER]"
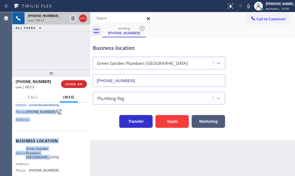
scroll to position [50, 0]
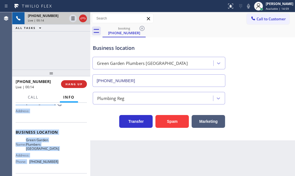
drag, startPoint x: 15, startPoint y: 135, endPoint x: 59, endPoint y: 161, distance: 50.6
click at [59, 161] on div "Context Queue: [Test] All Priority: 2 Customer Name: [PHONE_NUMBER] Phone: [PHO…" at bounding box center [51, 139] width 78 height 73
copy div "Customer Name: [PHONE_NUMBER] Phone: [PHONE_NUMBER] Address: Business location …"
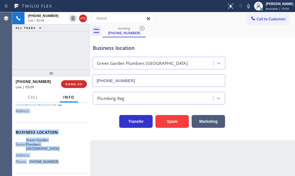
drag, startPoint x: 72, startPoint y: 20, endPoint x: 84, endPoint y: 25, distance: 12.6
click at [72, 20] on icon at bounding box center [73, 18] width 7 height 7
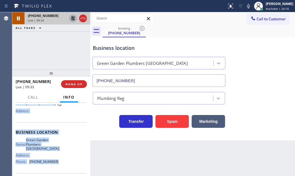
click at [74, 18] on icon at bounding box center [73, 18] width 7 height 7
click at [71, 84] on span "HANG UP" at bounding box center [73, 84] width 17 height 4
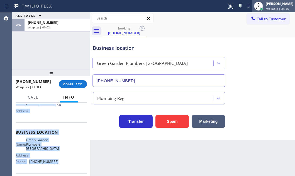
click at [266, 6] on div "[PERSON_NAME]" at bounding box center [280, 3] width 28 height 5
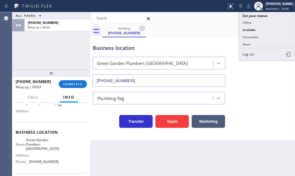
drag, startPoint x: 188, startPoint y: 36, endPoint x: 147, endPoint y: 37, distance: 41.5
click at [186, 37] on div "Business location [GEOGRAPHIC_DATA] [GEOGRAPHIC_DATA] [GEOGRAPHIC_DATA] [PHONE_…" at bounding box center [193, 62] width 202 height 50
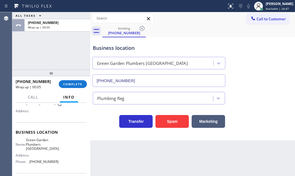
drag, startPoint x: 78, startPoint y: 84, endPoint x: 106, endPoint y: 96, distance: 30.2
click at [78, 84] on span "COMPLETE" at bounding box center [72, 84] width 19 height 4
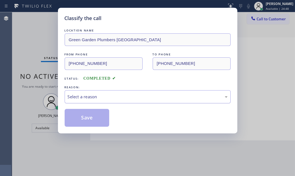
click at [159, 97] on div "Select a reason" at bounding box center [148, 97] width 160 height 6
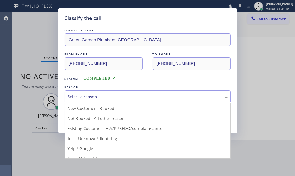
drag, startPoint x: 96, startPoint y: 119, endPoint x: 89, endPoint y: 120, distance: 6.2
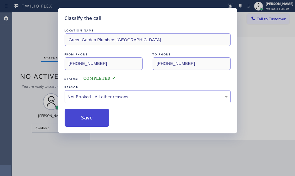
click at [86, 120] on button "Save" at bounding box center [87, 118] width 45 height 18
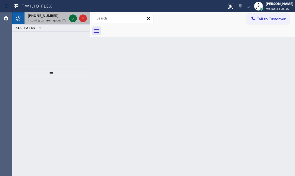
click at [76, 19] on icon at bounding box center [73, 18] width 7 height 7
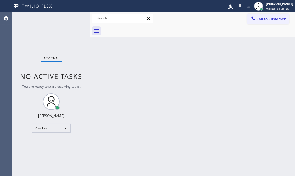
click at [73, 19] on div "Status No active tasks You are ready to start receiving tasks. [PERSON_NAME] Av…" at bounding box center [51, 94] width 78 height 164
drag, startPoint x: 225, startPoint y: 6, endPoint x: 219, endPoint y: 27, distance: 22.3
click at [227, 6] on icon at bounding box center [230, 6] width 7 height 7
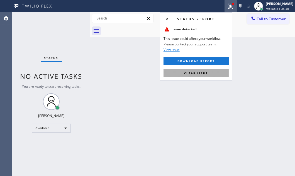
click at [197, 73] on span "Clear issue" at bounding box center [196, 73] width 24 height 4
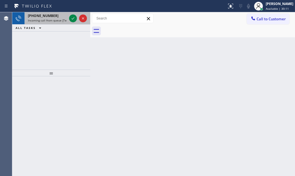
click at [68, 16] on div at bounding box center [78, 18] width 20 height 12
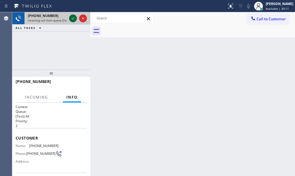
click at [69, 17] on div at bounding box center [78, 18] width 20 height 12
click at [70, 17] on div at bounding box center [73, 18] width 8 height 7
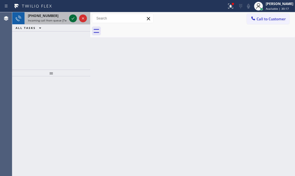
click at [72, 17] on icon at bounding box center [73, 18] width 7 height 7
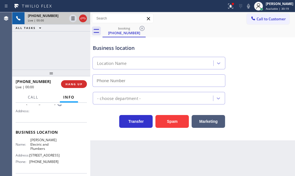
scroll to position [76, 0]
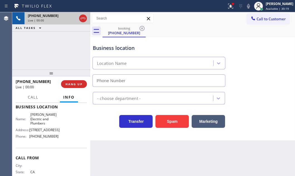
type input "[PHONE_NUMBER]"
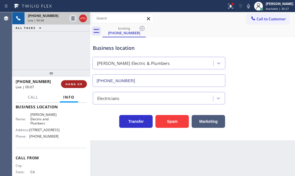
click at [72, 85] on span "HANG UP" at bounding box center [73, 84] width 17 height 4
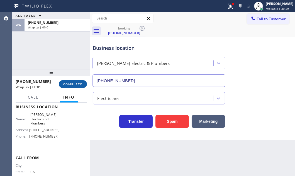
click at [80, 84] on span "COMPLETE" at bounding box center [72, 84] width 19 height 4
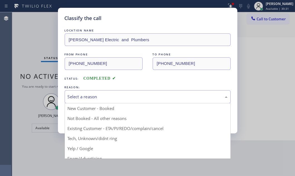
click at [126, 98] on div "Select a reason" at bounding box center [148, 97] width 160 height 6
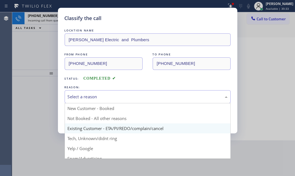
scroll to position [25, 0]
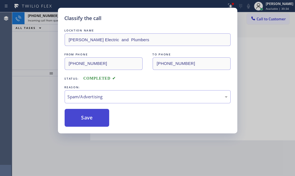
click at [83, 118] on button "Save" at bounding box center [87, 118] width 45 height 18
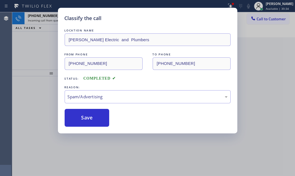
click at [44, 30] on div "Classify the call LOCATION NAME [PERSON_NAME] Electric and Plumbers FROM PHONE …" at bounding box center [147, 88] width 295 height 176
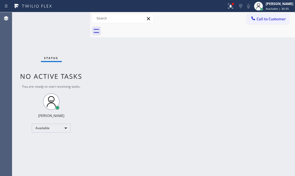
click at [74, 17] on div "Status No active tasks You are ready to start receiving tasks. [PERSON_NAME] Av…" at bounding box center [51, 94] width 78 height 164
click at [229, 9] on icon at bounding box center [230, 6] width 7 height 7
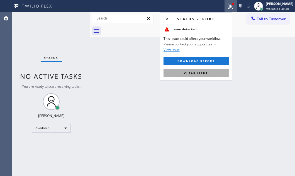
click at [197, 73] on span "Clear issue" at bounding box center [196, 73] width 24 height 4
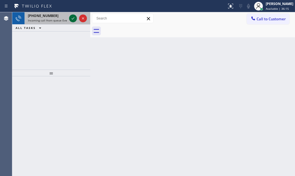
click at [73, 19] on icon at bounding box center [73, 18] width 7 height 7
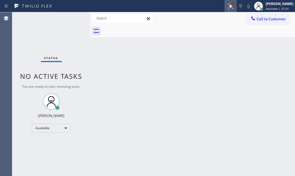
click at [228, 6] on icon at bounding box center [229, 6] width 3 height 4
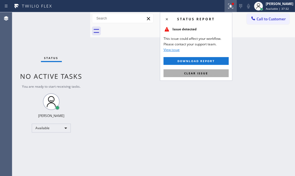
click at [215, 71] on button "Clear issue" at bounding box center [196, 73] width 65 height 8
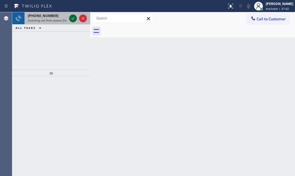
click at [70, 20] on icon at bounding box center [73, 18] width 7 height 7
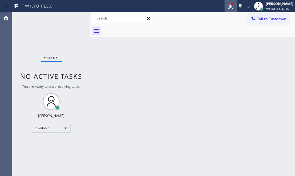
click at [228, 6] on icon at bounding box center [230, 6] width 7 height 7
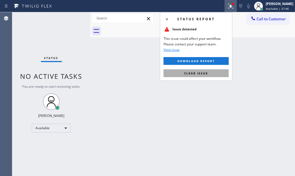
click at [195, 69] on button "Clear issue" at bounding box center [196, 73] width 65 height 8
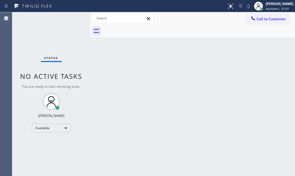
click at [71, 16] on div "Status No active tasks You are ready to start receiving tasks. [PERSON_NAME] Av…" at bounding box center [51, 94] width 78 height 164
click at [75, 18] on div "Status No active tasks You are ready to start receiving tasks. [PERSON_NAME] Av…" at bounding box center [51, 94] width 78 height 164
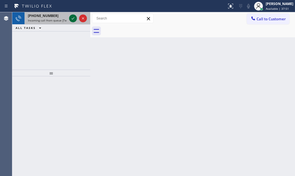
click at [75, 18] on icon at bounding box center [73, 18] width 7 height 7
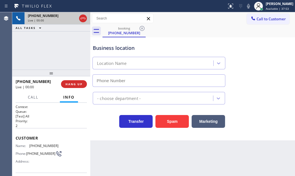
type input "[PHONE_NUMBER]"
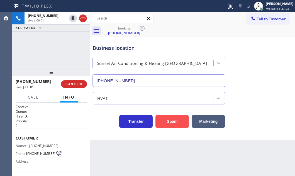
click at [169, 124] on button "Spam" at bounding box center [172, 121] width 33 height 13
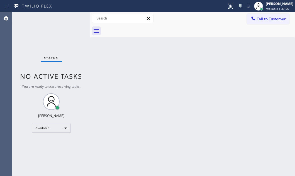
click at [73, 18] on div "Status No active tasks You are ready to start receiving tasks. [PERSON_NAME] Av…" at bounding box center [51, 94] width 78 height 164
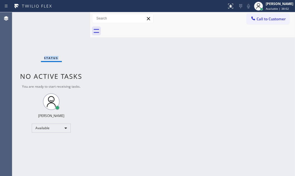
click at [73, 18] on div "Status No active tasks You are ready to start receiving tasks. [PERSON_NAME] Av…" at bounding box center [51, 94] width 78 height 164
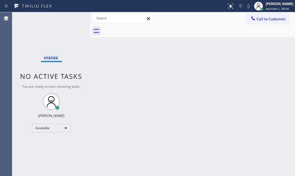
click at [72, 18] on div "Status No active tasks You are ready to start receiving tasks. [PERSON_NAME] Av…" at bounding box center [51, 94] width 78 height 164
click at [148, 78] on div "Back to Dashboard Change Sender ID Customers Technicians Select a contact Outbo…" at bounding box center [192, 94] width 205 height 164
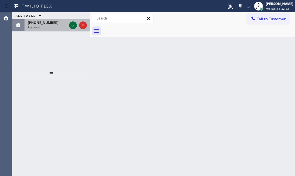
click at [72, 25] on icon at bounding box center [73, 25] width 7 height 7
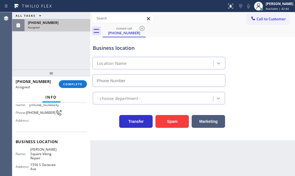
type input "[PHONE_NUMBER]"
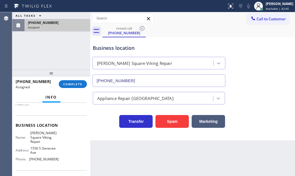
scroll to position [76, 0]
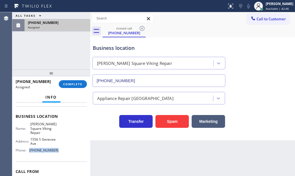
drag, startPoint x: 56, startPoint y: 150, endPoint x: 26, endPoint y: 150, distance: 29.8
click at [26, 150] on div "Phone: [PHONE_NUMBER]" at bounding box center [37, 150] width 43 height 4
copy div "[PHONE_NUMBER]"
click at [263, 18] on span "Call to Customer" at bounding box center [271, 18] width 29 height 5
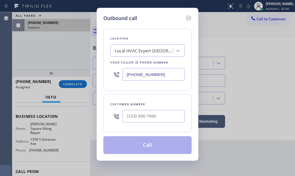
click at [155, 75] on input "[PHONE_NUMBER]" at bounding box center [154, 74] width 62 height 13
paste input "323) 310-9479"
type input "[PHONE_NUMBER]"
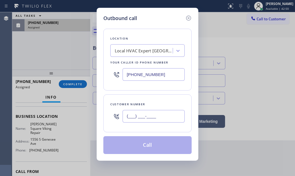
click at [148, 113] on input "(___) ___-____" at bounding box center [154, 116] width 62 height 13
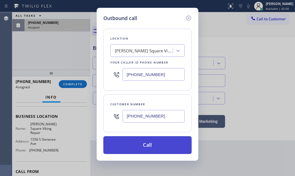
type input "[PHONE_NUMBER]"
click at [163, 152] on button "Call" at bounding box center [147, 145] width 88 height 18
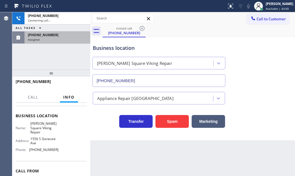
click at [63, 38] on div "Assigned" at bounding box center [57, 40] width 59 height 4
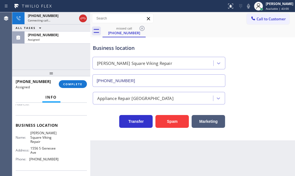
scroll to position [76, 0]
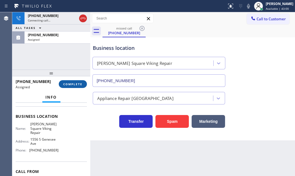
click at [69, 84] on span "COMPLETE" at bounding box center [72, 84] width 19 height 4
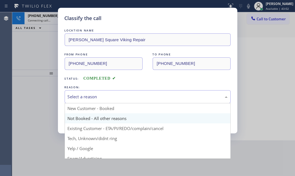
drag, startPoint x: 148, startPoint y: 95, endPoint x: 136, endPoint y: 122, distance: 29.9
click at [147, 95] on div "Select a reason" at bounding box center [148, 97] width 160 height 6
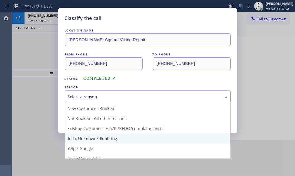
scroll to position [25, 0]
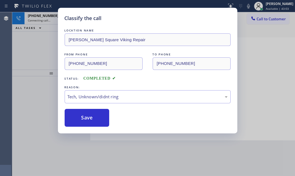
drag, startPoint x: 98, startPoint y: 115, endPoint x: 93, endPoint y: 106, distance: 10.0
click at [93, 105] on div "LOCATION NAME [PERSON_NAME][GEOGRAPHIC_DATA] Viking Repair FROM PHONE [PHONE_NU…" at bounding box center [148, 77] width 166 height 99
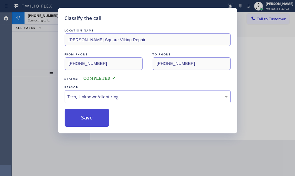
click at [94, 114] on button "Save" at bounding box center [87, 118] width 45 height 18
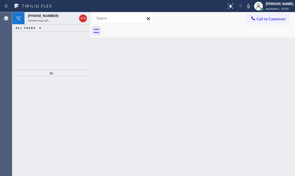
click at [35, 47] on div "[PHONE_NUMBER] Connecting call… ALL TASKS ALL TASKS ACTIVE TASKS TASKS IN WRAP …" at bounding box center [51, 40] width 78 height 57
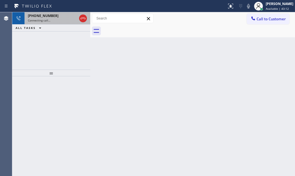
click at [50, 20] on div "Connecting call…" at bounding box center [52, 20] width 49 height 4
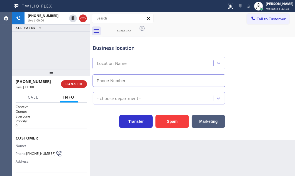
type input "[PHONE_NUMBER]"
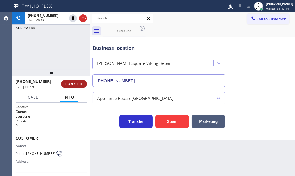
click at [71, 85] on span "HANG UP" at bounding box center [73, 84] width 17 height 4
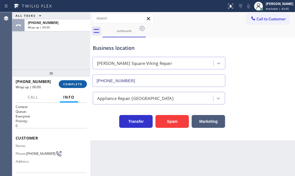
click at [71, 83] on span "COMPLETE" at bounding box center [72, 84] width 19 height 4
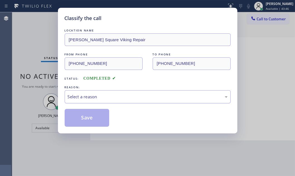
click at [126, 95] on div "Select a reason" at bounding box center [148, 97] width 160 height 6
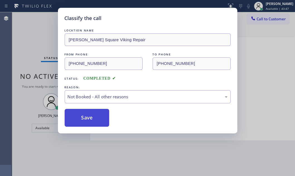
drag, startPoint x: 91, startPoint y: 117, endPoint x: 86, endPoint y: 114, distance: 6.1
click at [86, 114] on button "Save" at bounding box center [87, 118] width 45 height 18
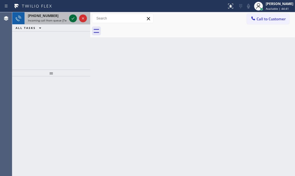
click at [70, 18] on icon at bounding box center [73, 18] width 7 height 7
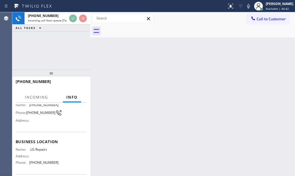
scroll to position [76, 0]
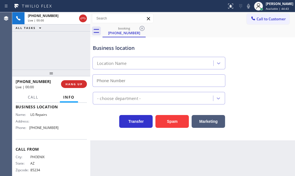
type input "[PHONE_NUMBER]"
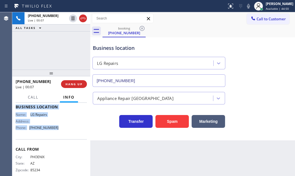
drag, startPoint x: 16, startPoint y: 111, endPoint x: 64, endPoint y: 134, distance: 53.6
click at [64, 134] on div "Context Queue: [Test] All Priority: 1 Customer Name: [PHONE_NUMBER] Phone: [PHO…" at bounding box center [51, 105] width 71 height 153
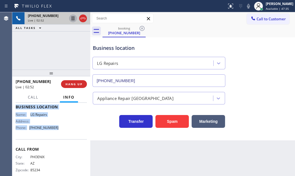
click at [72, 17] on icon at bounding box center [73, 18] width 7 height 7
click at [72, 19] on icon at bounding box center [73, 18] width 4 height 4
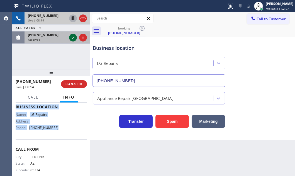
click at [71, 37] on icon at bounding box center [73, 37] width 7 height 7
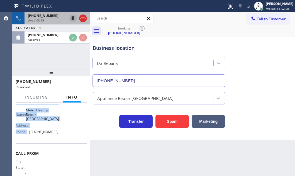
scroll to position [81, 0]
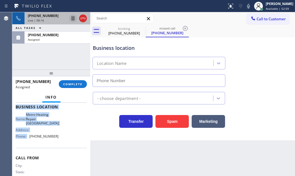
type input "[PHONE_NUMBER]"
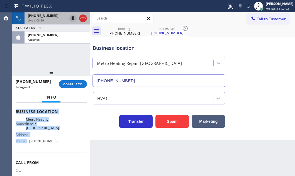
scroll to position [85, 0]
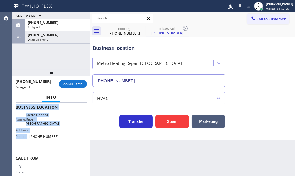
drag, startPoint x: 85, startPoint y: 20, endPoint x: 284, endPoint y: 74, distance: 206.2
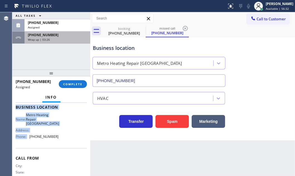
click at [67, 41] on div "Wrap up | 03:26" at bounding box center [57, 40] width 59 height 4
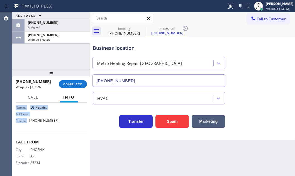
scroll to position [76, 0]
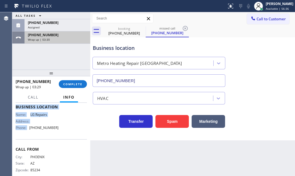
click at [46, 37] on span "[PHONE_NUMBER]" at bounding box center [43, 35] width 31 height 5
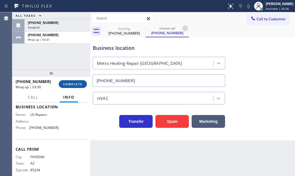
drag, startPoint x: 66, startPoint y: 79, endPoint x: 67, endPoint y: 83, distance: 4.1
click at [66, 79] on div "[PHONE_NUMBER] Wrap up | 03:30 COMPLETE" at bounding box center [51, 84] width 71 height 14
click at [67, 83] on span "COMPLETE" at bounding box center [72, 84] width 19 height 4
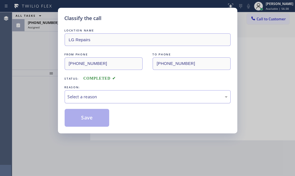
click at [113, 94] on div "Select a reason" at bounding box center [148, 97] width 160 height 6
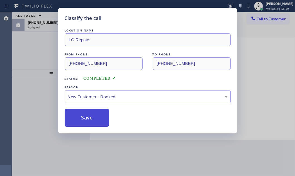
click at [86, 114] on button "Save" at bounding box center [87, 118] width 45 height 18
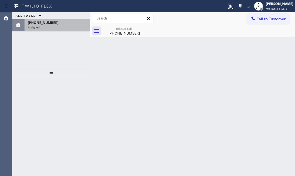
click at [55, 25] on div "Assigned" at bounding box center [57, 27] width 59 height 4
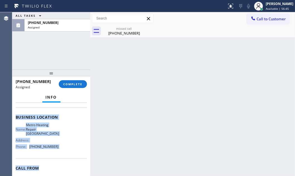
scroll to position [76, 0]
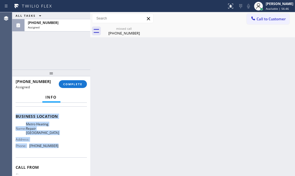
drag, startPoint x: 16, startPoint y: 144, endPoint x: 63, endPoint y: 152, distance: 48.2
click at [60, 151] on div "Context Queue: HVAC Priority: 0 Task Age: [DEMOGRAPHIC_DATA] minute(s) Customer…" at bounding box center [51, 114] width 71 height 171
click at [74, 85] on span "COMPLETE" at bounding box center [72, 84] width 19 height 4
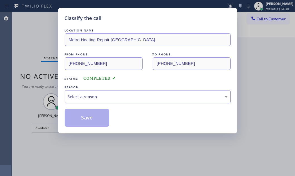
click at [128, 97] on div "Select a reason" at bounding box center [148, 97] width 160 height 6
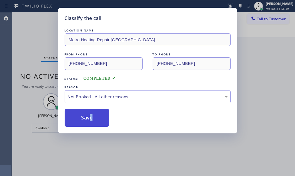
drag, startPoint x: 92, startPoint y: 120, endPoint x: 81, endPoint y: 119, distance: 10.9
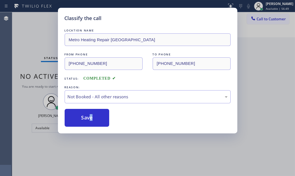
drag, startPoint x: 81, startPoint y: 119, endPoint x: 294, endPoint y: 116, distance: 213.2
click at [90, 119] on button "Save" at bounding box center [87, 118] width 45 height 18
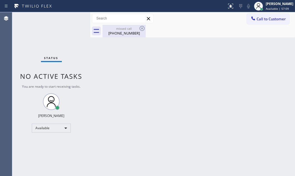
click at [131, 32] on div "[PHONE_NUMBER]" at bounding box center [124, 33] width 42 height 5
click at [257, 75] on div "Back to Dashboard Change Sender ID Customers Technicians Select a contact Outbo…" at bounding box center [192, 94] width 205 height 164
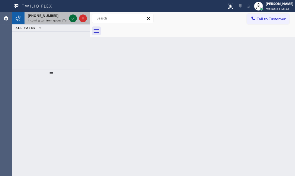
click at [74, 17] on icon at bounding box center [73, 18] width 7 height 7
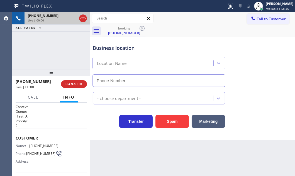
type input "[PHONE_NUMBER]"
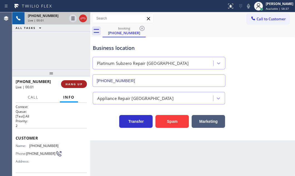
click at [79, 83] on span "HANG UP" at bounding box center [73, 84] width 17 height 4
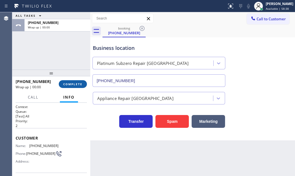
click at [78, 85] on span "COMPLETE" at bounding box center [72, 84] width 19 height 4
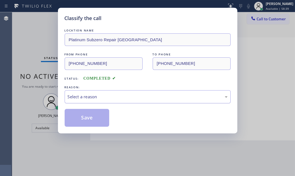
click at [128, 91] on div "Select a reason" at bounding box center [148, 96] width 166 height 13
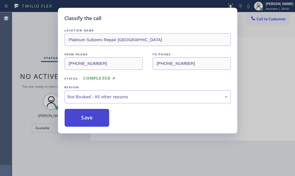
click at [79, 120] on button "Save" at bounding box center [87, 118] width 45 height 18
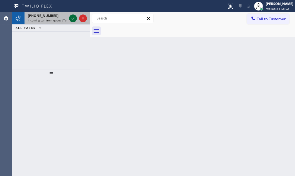
click at [75, 19] on icon at bounding box center [73, 18] width 7 height 7
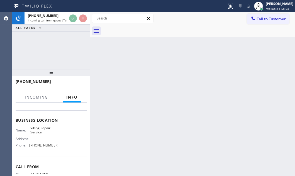
scroll to position [101, 0]
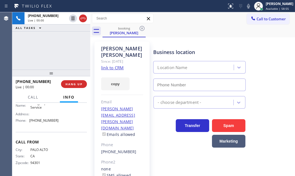
type input "[PHONE_NUMBER]"
click at [60, 45] on div "[PHONE_NUMBER] Live | 04:07 ALL TASKS ALL TASKS ACTIVE TASKS TASKS IN WRAP UP" at bounding box center [51, 40] width 78 height 57
click at [72, 49] on div "[PHONE_NUMBER] Live | 04:32 ALL TASKS ALL TASKS ACTIVE TASKS TASKS IN WRAP UP" at bounding box center [51, 40] width 78 height 57
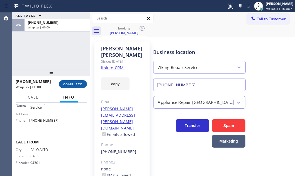
click at [80, 83] on span "COMPLETE" at bounding box center [72, 84] width 19 height 4
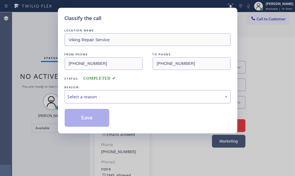
click at [162, 94] on div "Select a reason" at bounding box center [148, 97] width 160 height 6
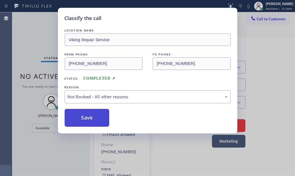
click at [86, 119] on button "Save" at bounding box center [87, 118] width 45 height 18
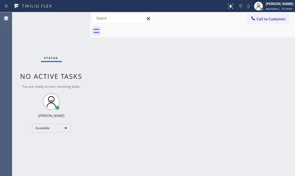
drag, startPoint x: 143, startPoint y: 67, endPoint x: 150, endPoint y: 69, distance: 7.2
click at [143, 67] on div "Back to Dashboard Change Sender ID Customers Technicians Select a contact Outbo…" at bounding box center [192, 94] width 205 height 164
drag, startPoint x: 260, startPoint y: 19, endPoint x: 293, endPoint y: 57, distance: 50.4
click at [260, 19] on span "Call to Customer" at bounding box center [271, 18] width 29 height 5
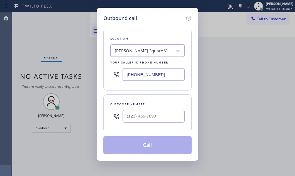
click at [161, 74] on input "[PHONE_NUMBER]" at bounding box center [154, 74] width 62 height 13
paste input "720) 740-5870"
type input "[PHONE_NUMBER]"
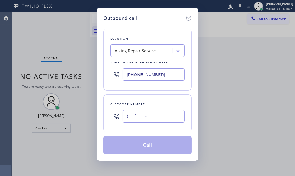
click at [161, 117] on input "(___) ___-____" at bounding box center [154, 116] width 62 height 13
paste input "650) 799-3969"
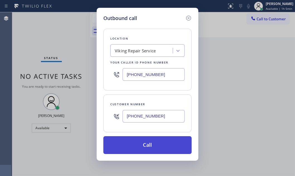
type input "[PHONE_NUMBER]"
click at [160, 147] on button "Call" at bounding box center [147, 145] width 88 height 18
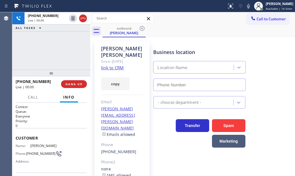
type input "[PHONE_NUMBER]"
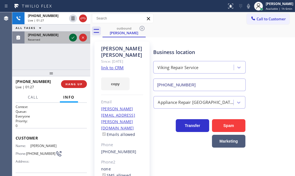
click at [70, 38] on icon at bounding box center [73, 37] width 7 height 7
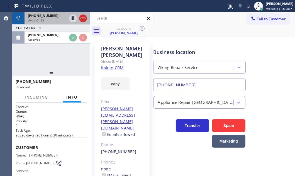
click at [57, 19] on div "Live | 01:28" at bounding box center [47, 20] width 39 height 4
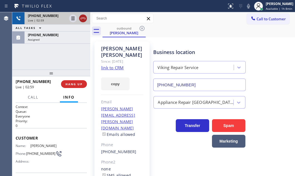
click at [82, 19] on icon at bounding box center [83, 18] width 7 height 7
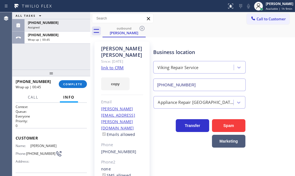
click at [73, 79] on div "[PHONE_NUMBER] Wrap up | 00:45 COMPLETE" at bounding box center [51, 84] width 71 height 14
click at [74, 81] on button "COMPLETE" at bounding box center [73, 84] width 28 height 8
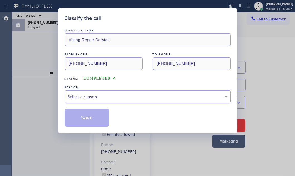
click at [120, 95] on div "Select a reason" at bounding box center [148, 97] width 160 height 6
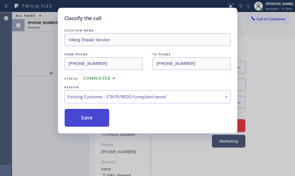
click at [90, 118] on button "Save" at bounding box center [87, 118] width 45 height 18
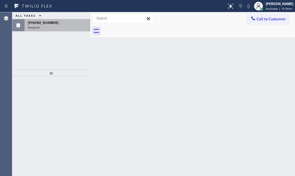
click at [66, 28] on div "Assigned" at bounding box center [57, 27] width 59 height 4
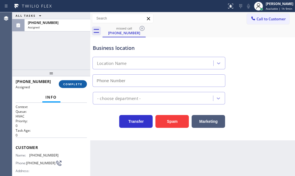
type input "[PHONE_NUMBER]"
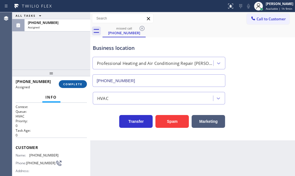
click at [71, 81] on button "COMPLETE" at bounding box center [73, 84] width 28 height 8
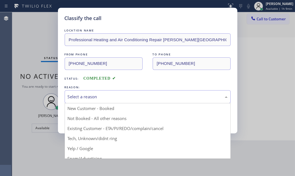
click at [133, 98] on div "Select a reason" at bounding box center [148, 97] width 160 height 6
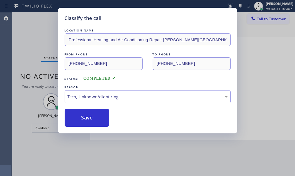
click at [90, 127] on div "Classify the call LOCATION NAME Professional Heating and Air Conditioning Repai…" at bounding box center [147, 71] width 179 height 126
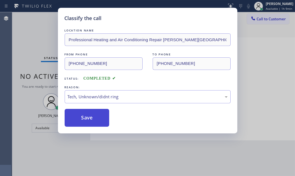
click at [90, 117] on button "Save" at bounding box center [87, 118] width 45 height 18
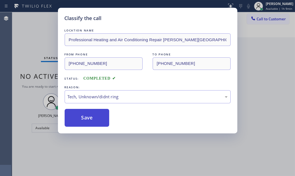
click at [89, 116] on button "Save" at bounding box center [87, 118] width 45 height 18
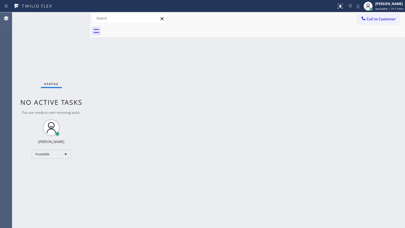
click at [157, 110] on div "Back to Dashboard Change Sender ID Customers Technicians Select a contact Outbo…" at bounding box center [247, 120] width 315 height 216
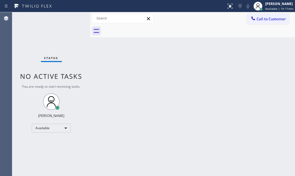
click at [74, 19] on div "Status No active tasks You are ready to start receiving tasks. [PERSON_NAME] Av…" at bounding box center [51, 94] width 78 height 164
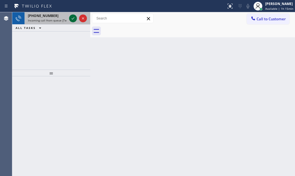
click at [70, 20] on icon at bounding box center [73, 18] width 7 height 7
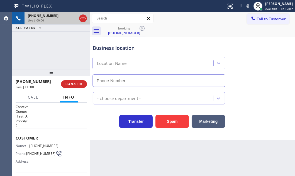
type input "[PHONE_NUMBER]"
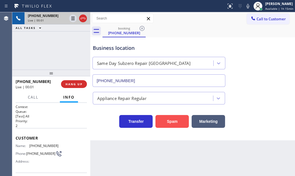
click at [178, 120] on button "Spam" at bounding box center [172, 121] width 33 height 13
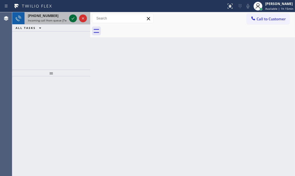
click at [73, 16] on icon at bounding box center [73, 18] width 7 height 7
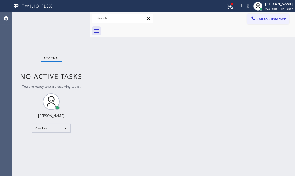
drag, startPoint x: 224, startPoint y: 7, endPoint x: 227, endPoint y: 20, distance: 13.6
click at [227, 7] on icon at bounding box center [230, 6] width 7 height 7
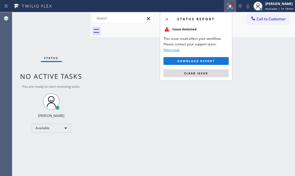
drag, startPoint x: 203, startPoint y: 74, endPoint x: 161, endPoint y: 75, distance: 42.1
click at [203, 74] on span "Clear issue" at bounding box center [196, 73] width 24 height 4
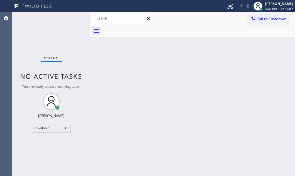
click at [159, 75] on div "Back to Dashboard Change Sender ID Customers Technicians Select a contact Outbo…" at bounding box center [192, 94] width 205 height 164
click at [133, 50] on div "Back to Dashboard Change Sender ID Customers Technicians Select a contact Outbo…" at bounding box center [192, 94] width 205 height 164
click at [71, 20] on div "Status No active tasks You are ready to start receiving tasks. [PERSON_NAME] Av…" at bounding box center [51, 94] width 78 height 164
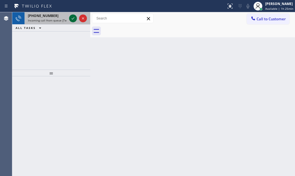
click at [74, 18] on icon at bounding box center [73, 18] width 7 height 7
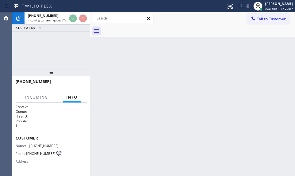
scroll to position [8, 0]
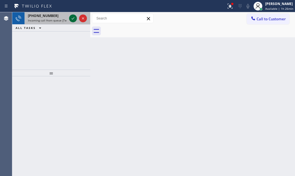
click at [70, 16] on icon at bounding box center [73, 18] width 7 height 7
click at [54, 20] on span "Incoming call from queue [Test] All" at bounding box center [51, 20] width 46 height 4
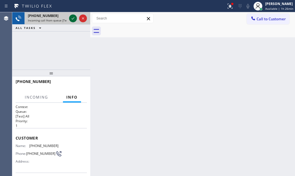
click at [71, 18] on icon at bounding box center [73, 18] width 7 height 7
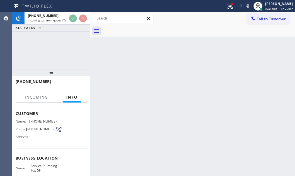
scroll to position [50, 0]
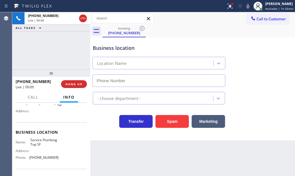
type input "[PHONE_NUMBER]"
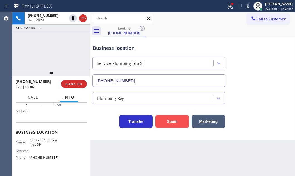
click at [176, 122] on button "Spam" at bounding box center [172, 121] width 33 height 13
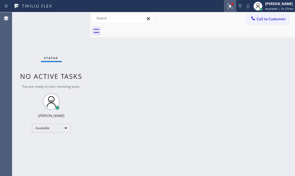
drag, startPoint x: 225, startPoint y: 8, endPoint x: 223, endPoint y: 38, distance: 29.6
click at [227, 9] on icon at bounding box center [230, 6] width 7 height 7
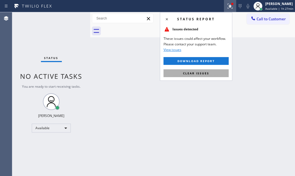
click at [217, 75] on button "Clear issues" at bounding box center [196, 73] width 65 height 8
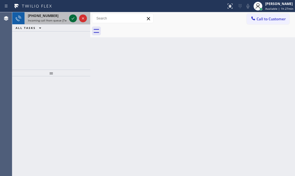
click at [71, 19] on icon at bounding box center [73, 18] width 7 height 7
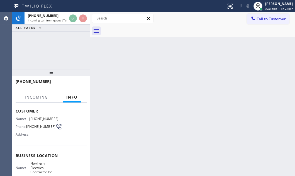
scroll to position [50, 0]
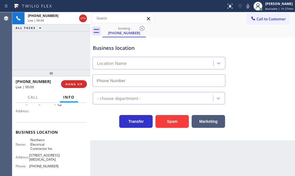
type input "[PHONE_NUMBER]"
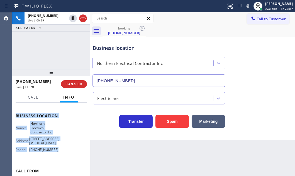
scroll to position [76, 0]
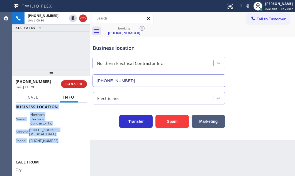
drag, startPoint x: 15, startPoint y: 137, endPoint x: 88, endPoint y: 156, distance: 75.3
click at [59, 157] on div "Context Queue: [Test] All Priority: 2 Customer Name: [PHONE_NUMBER] Phone: [PHO…" at bounding box center [51, 112] width 71 height 166
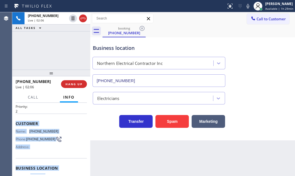
scroll to position [0, 0]
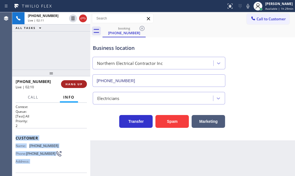
click at [73, 84] on span "HANG UP" at bounding box center [73, 84] width 17 height 4
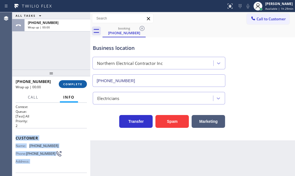
click at [73, 86] on button "COMPLETE" at bounding box center [73, 84] width 28 height 8
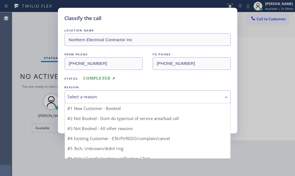
drag, startPoint x: 113, startPoint y: 97, endPoint x: 108, endPoint y: 100, distance: 6.3
click at [112, 97] on div "Select a reason" at bounding box center [148, 97] width 160 height 6
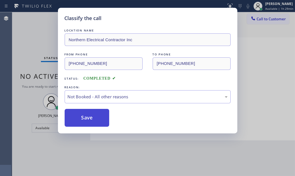
click at [81, 116] on button "Save" at bounding box center [87, 118] width 45 height 18
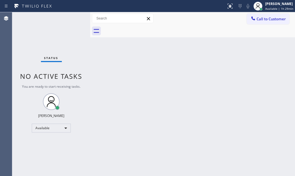
drag, startPoint x: 153, startPoint y: 50, endPoint x: 191, endPoint y: 64, distance: 40.7
click at [155, 49] on div "Back to Dashboard Change Sender ID Customers Technicians Select a contact Outbo…" at bounding box center [192, 94] width 205 height 164
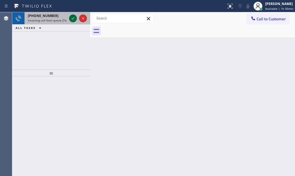
click at [73, 17] on icon at bounding box center [73, 18] width 7 height 7
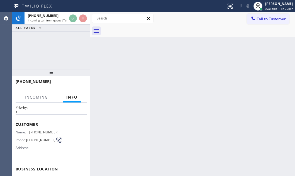
scroll to position [50, 0]
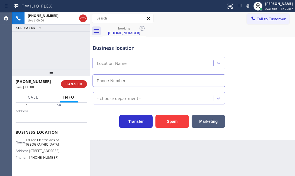
type input "[PHONE_NUMBER]"
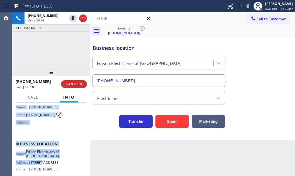
scroll to position [76, 0]
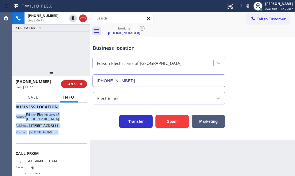
drag, startPoint x: 15, startPoint y: 135, endPoint x: 76, endPoint y: 156, distance: 64.3
click at [60, 162] on div "Context Queue: [Test] All Priority: 1 Customer Name: [PHONE_NUMBER] Phone: [PHO…" at bounding box center [51, 107] width 71 height 157
click at [69, 85] on span "HANG UP" at bounding box center [73, 84] width 17 height 4
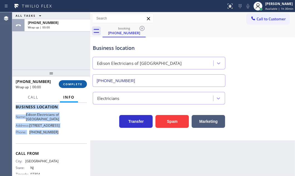
click at [69, 85] on span "COMPLETE" at bounding box center [72, 84] width 19 height 4
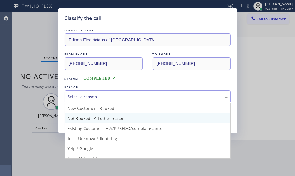
drag, startPoint x: 132, startPoint y: 99, endPoint x: 105, endPoint y: 119, distance: 34.2
click at [132, 99] on div "Select a reason" at bounding box center [148, 97] width 160 height 6
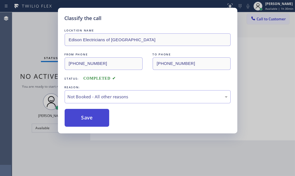
click at [81, 116] on button "Save" at bounding box center [87, 118] width 45 height 18
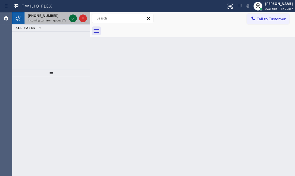
click at [74, 19] on icon at bounding box center [73, 18] width 7 height 7
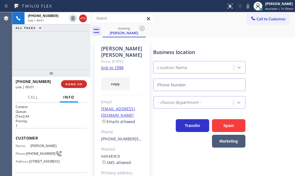
type input "[PHONE_NUMBER]"
click at [112, 65] on link "link to CRM" at bounding box center [112, 68] width 23 height 6
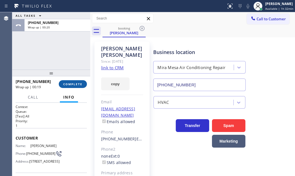
click at [71, 84] on span "COMPLETE" at bounding box center [72, 84] width 19 height 4
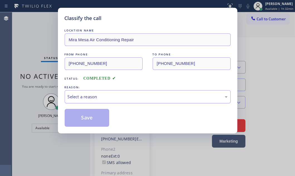
click at [166, 95] on div "Select a reason" at bounding box center [148, 97] width 160 height 6
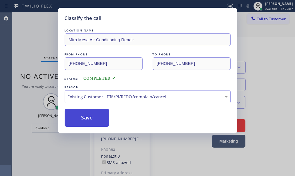
drag, startPoint x: 91, startPoint y: 129, endPoint x: 81, endPoint y: 121, distance: 12.7
click at [81, 121] on button "Save" at bounding box center [87, 118] width 45 height 18
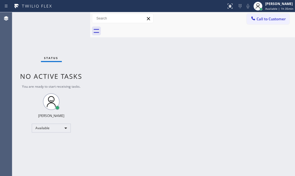
click at [54, 19] on div "Status No active tasks You are ready to start receiving tasks. [PERSON_NAME] Av…" at bounding box center [51, 94] width 78 height 164
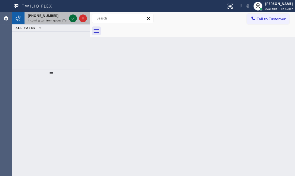
click at [72, 18] on icon at bounding box center [73, 18] width 7 height 7
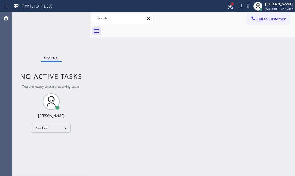
click at [231, 4] on div at bounding box center [232, 4] width 2 height 2
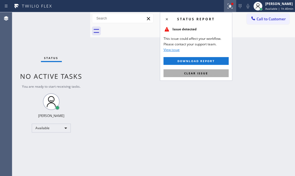
click at [215, 70] on button "Clear issue" at bounding box center [196, 73] width 65 height 8
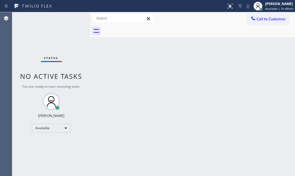
click at [248, 126] on div "Back to Dashboard Change Sender ID Customers Technicians Select a contact Outbo…" at bounding box center [192, 94] width 205 height 164
click at [275, 5] on div "[PERSON_NAME]" at bounding box center [279, 3] width 28 height 5
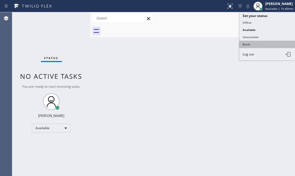
drag, startPoint x: 250, startPoint y: 45, endPoint x: 288, endPoint y: 49, distance: 37.9
click at [251, 44] on button "Break" at bounding box center [267, 44] width 56 height 7
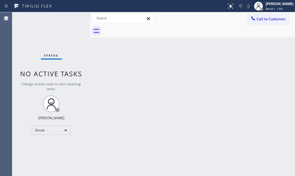
drag, startPoint x: 226, startPoint y: 111, endPoint x: 231, endPoint y: 109, distance: 5.6
click at [231, 109] on div "Back to Dashboard Change Sender ID Customers Technicians Select a contact Outbo…" at bounding box center [192, 94] width 205 height 164
